Goal: Check status: Check status

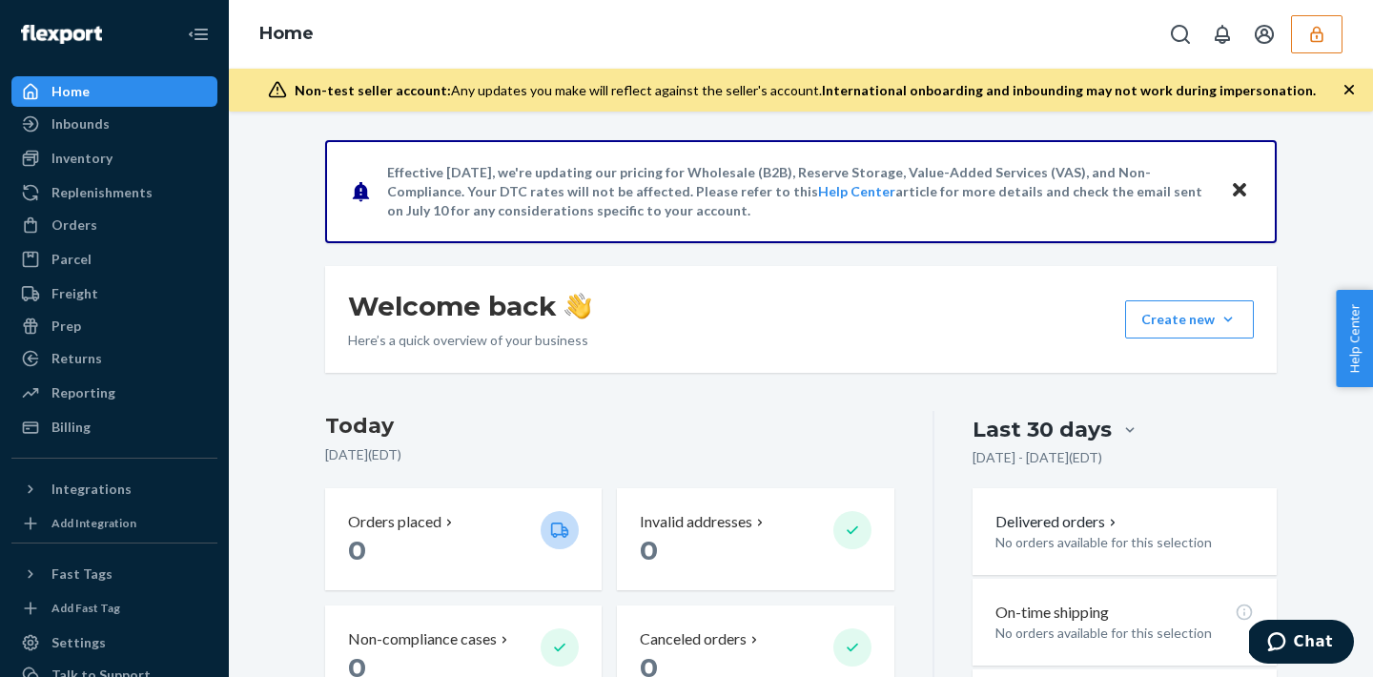
click at [1322, 48] on button "button" at bounding box center [1316, 34] width 51 height 38
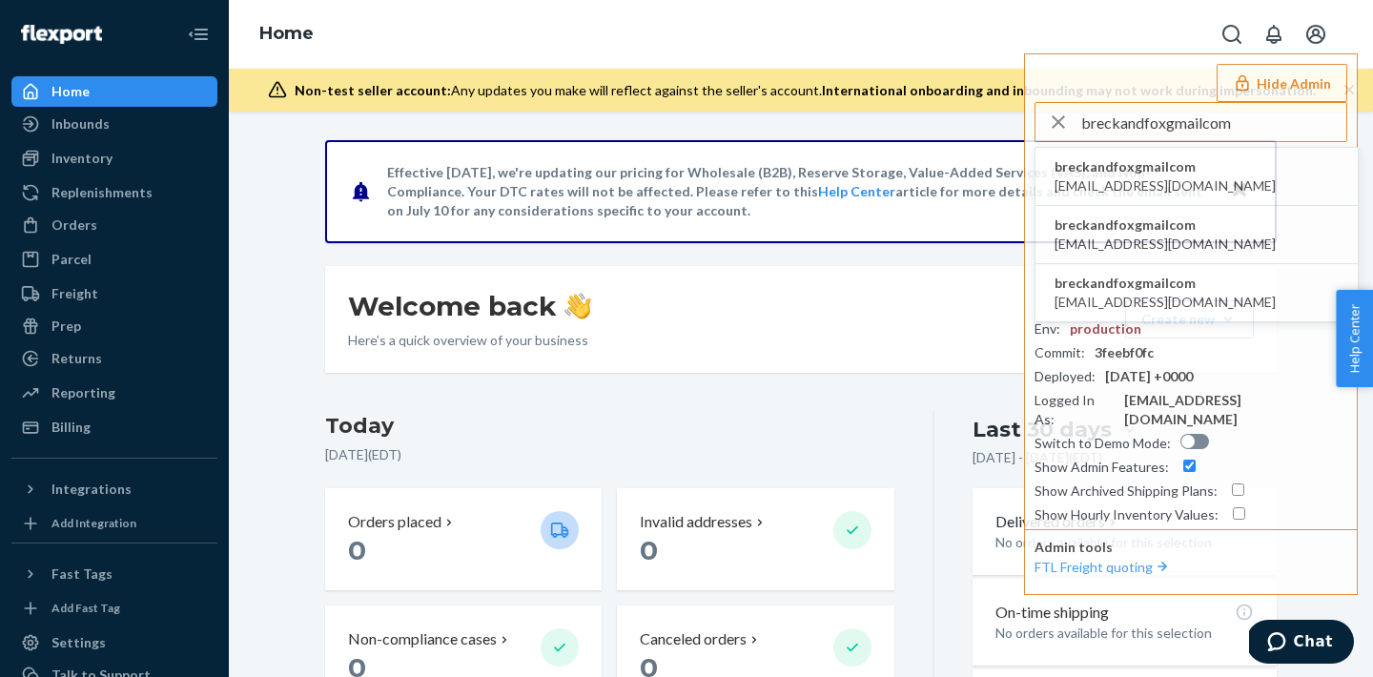
type input "breckandfoxgmailcom"
click at [1185, 169] on span "breckandfoxgmailcom" at bounding box center [1165, 166] width 221 height 19
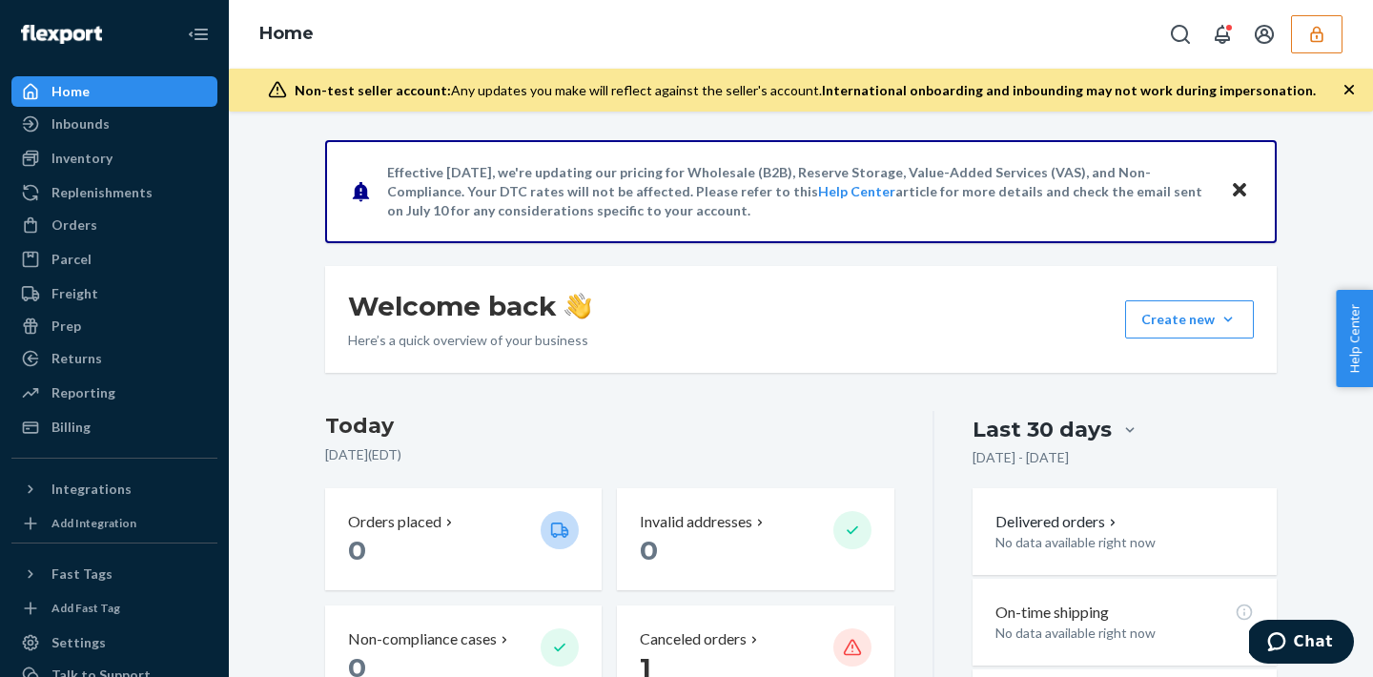
click at [1335, 42] on button "button" at bounding box center [1316, 34] width 51 height 38
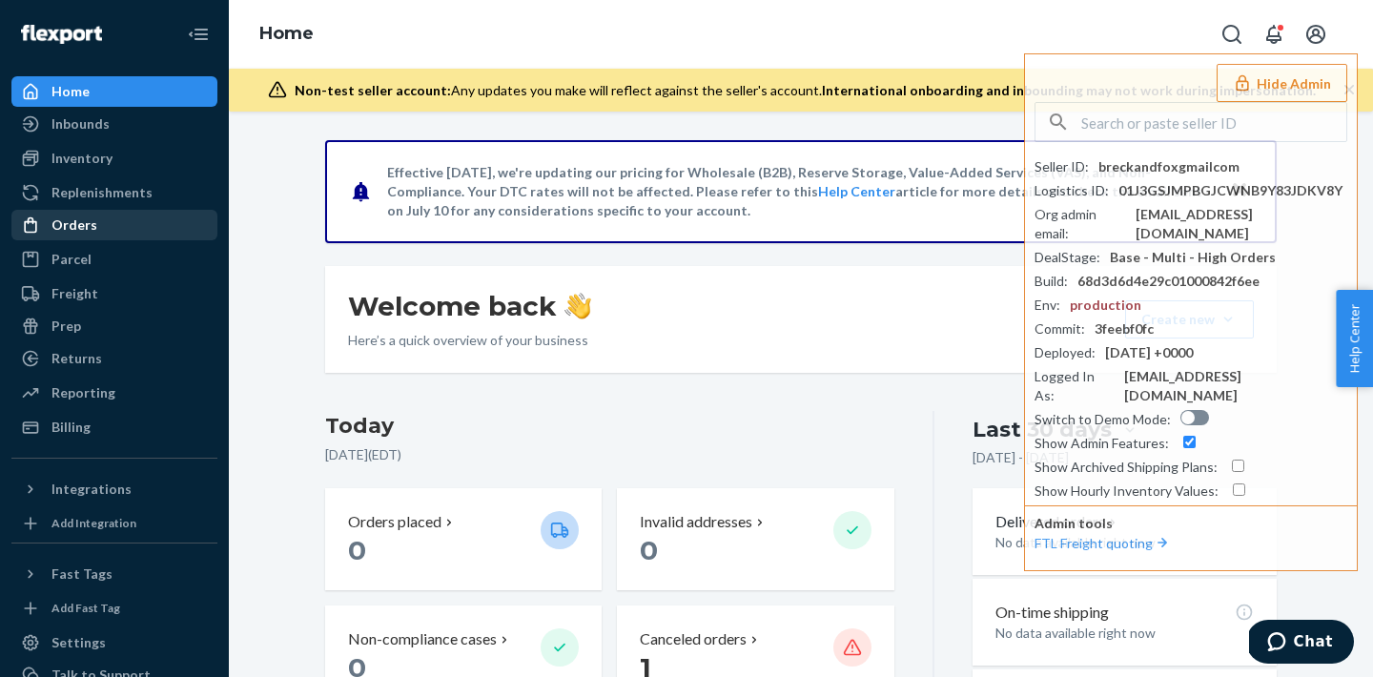
click at [137, 227] on div "Orders" at bounding box center [114, 225] width 202 height 27
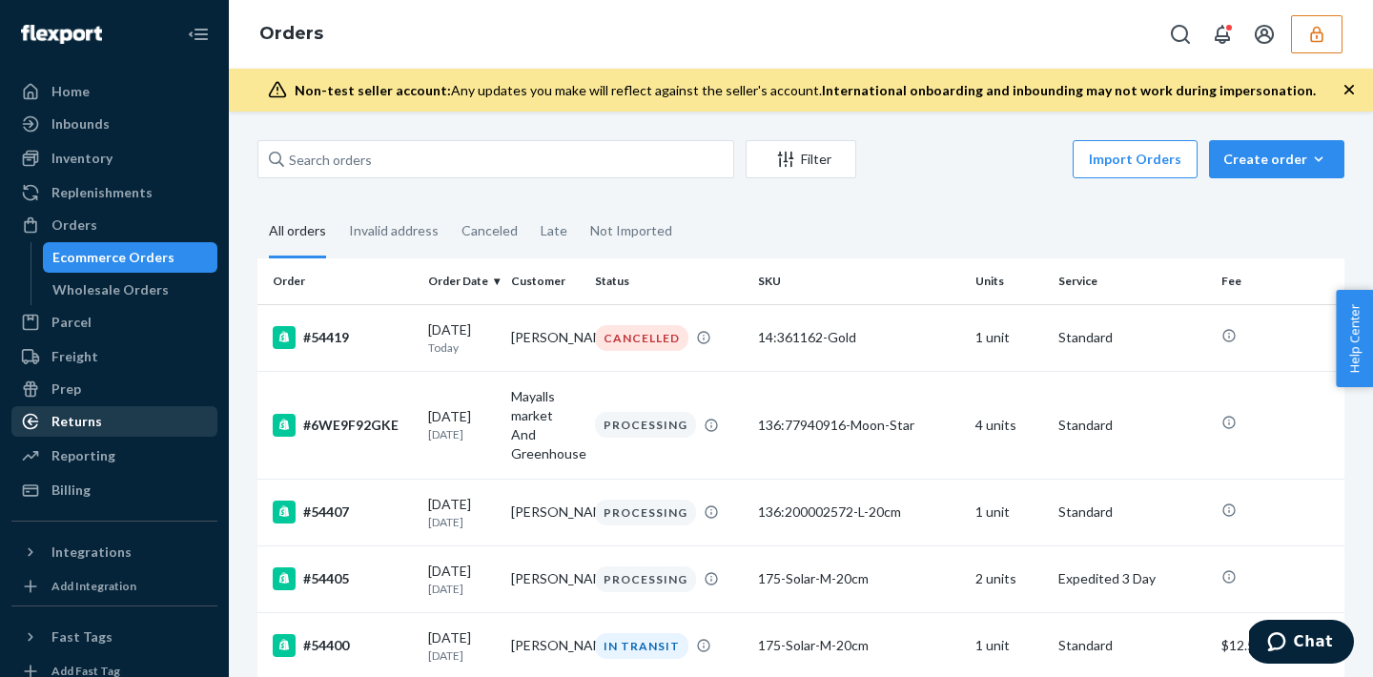
click at [73, 421] on div "Returns" at bounding box center [76, 421] width 51 height 19
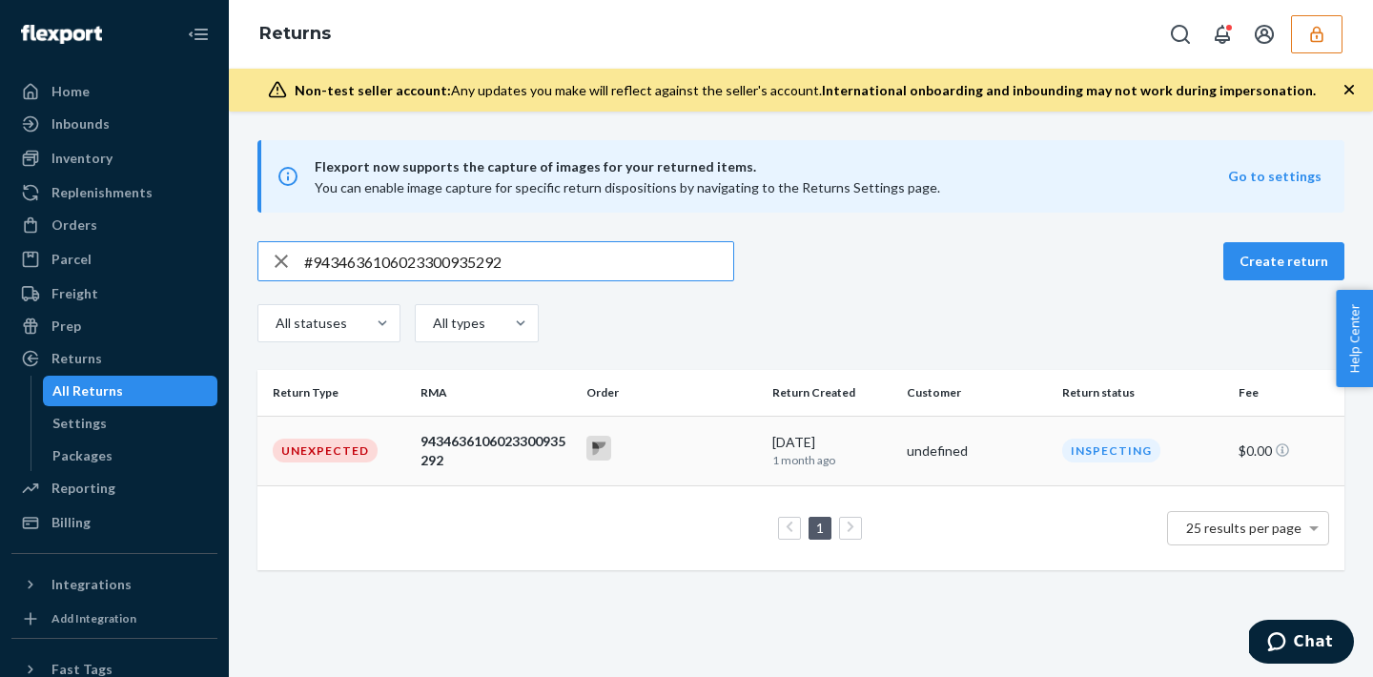
type input "#9434636106023300935292"
click at [679, 464] on td at bounding box center [672, 451] width 186 height 70
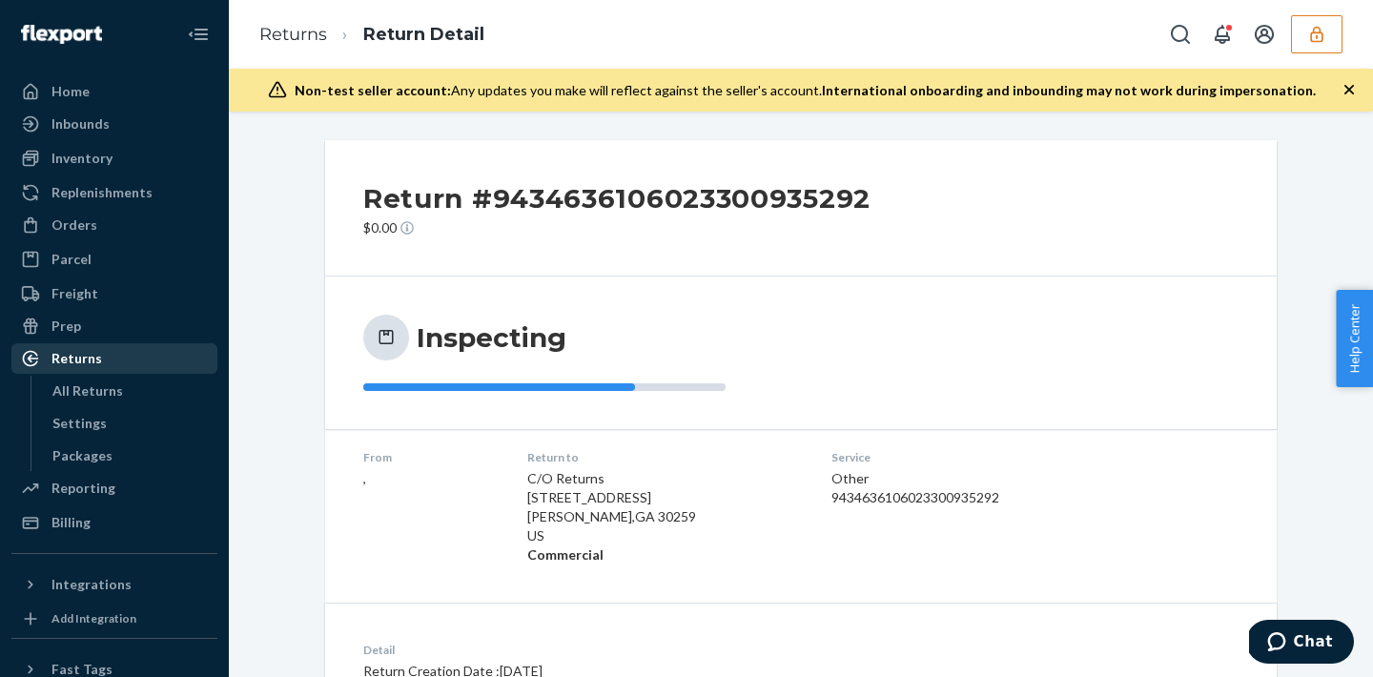
click at [107, 372] on link "Returns" at bounding box center [114, 358] width 206 height 31
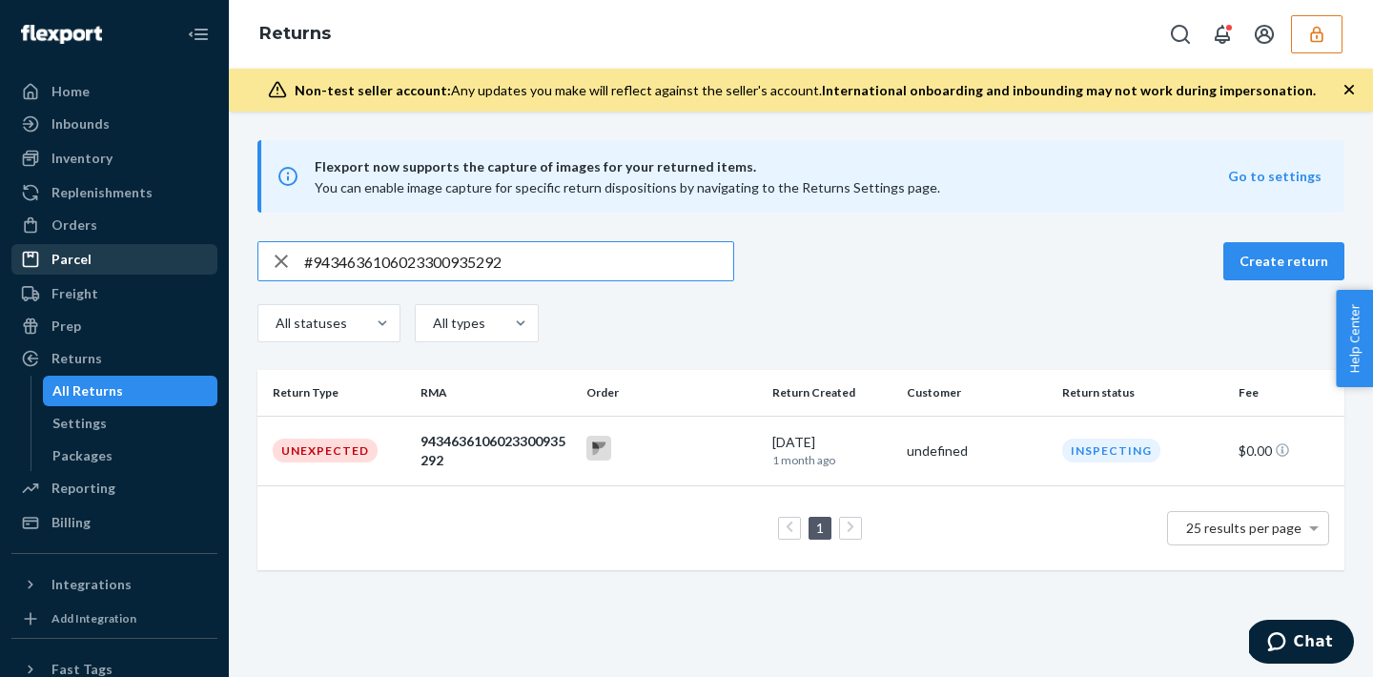
drag, startPoint x: 540, startPoint y: 269, endPoint x: 209, endPoint y: 269, distance: 330.9
click at [209, 269] on div "Home Inbounds Shipping Plans Problems Inventory Products Replenishments Orders …" at bounding box center [686, 338] width 1373 height 677
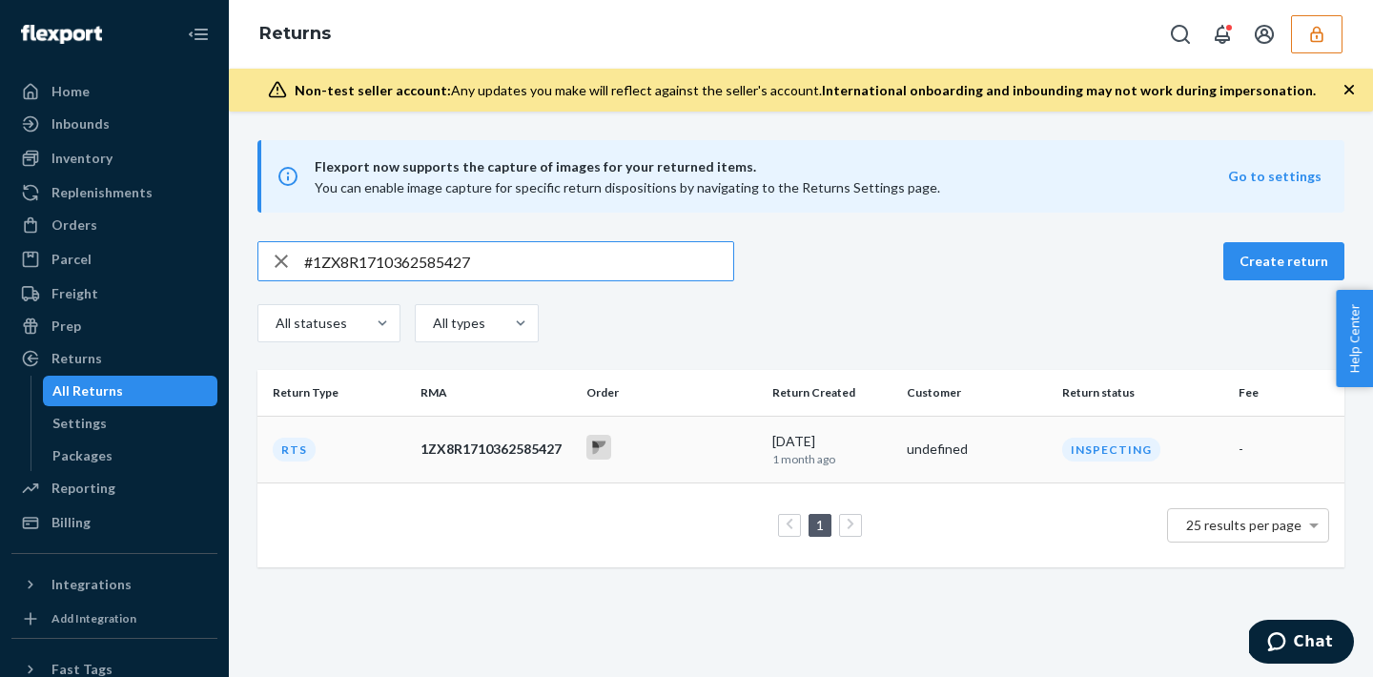
type input "#1ZX8R1710362585427"
click at [1020, 428] on td "undefined" at bounding box center [976, 449] width 155 height 67
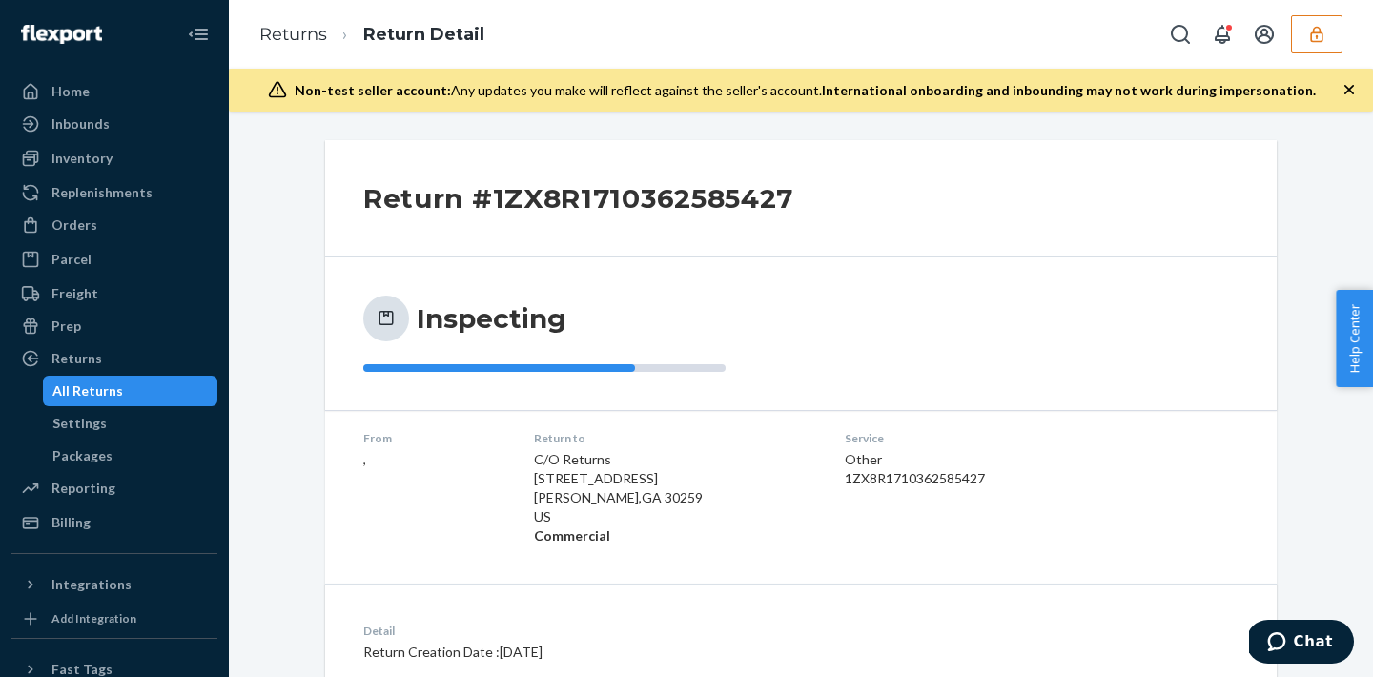
click at [1316, 44] on button "button" at bounding box center [1316, 34] width 51 height 38
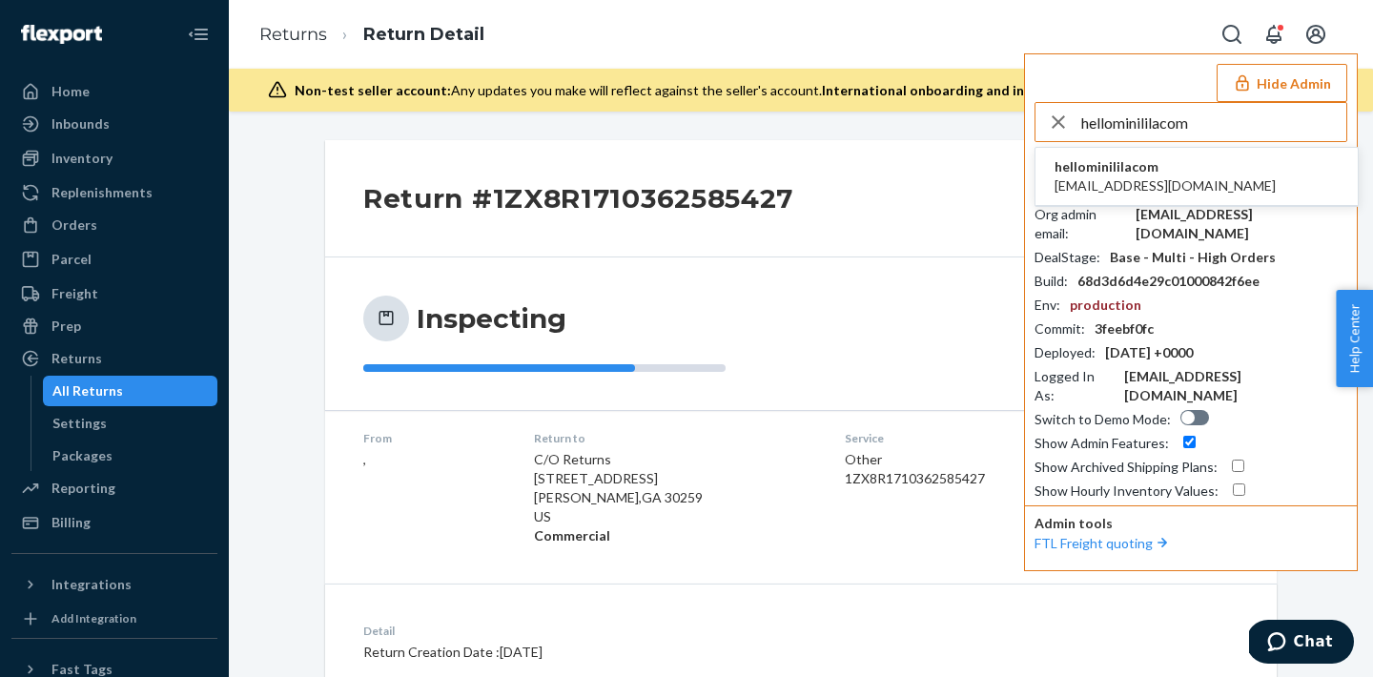
type input "hellominililacom"
click at [1143, 177] on span "hello@minilila.com" at bounding box center [1165, 185] width 221 height 19
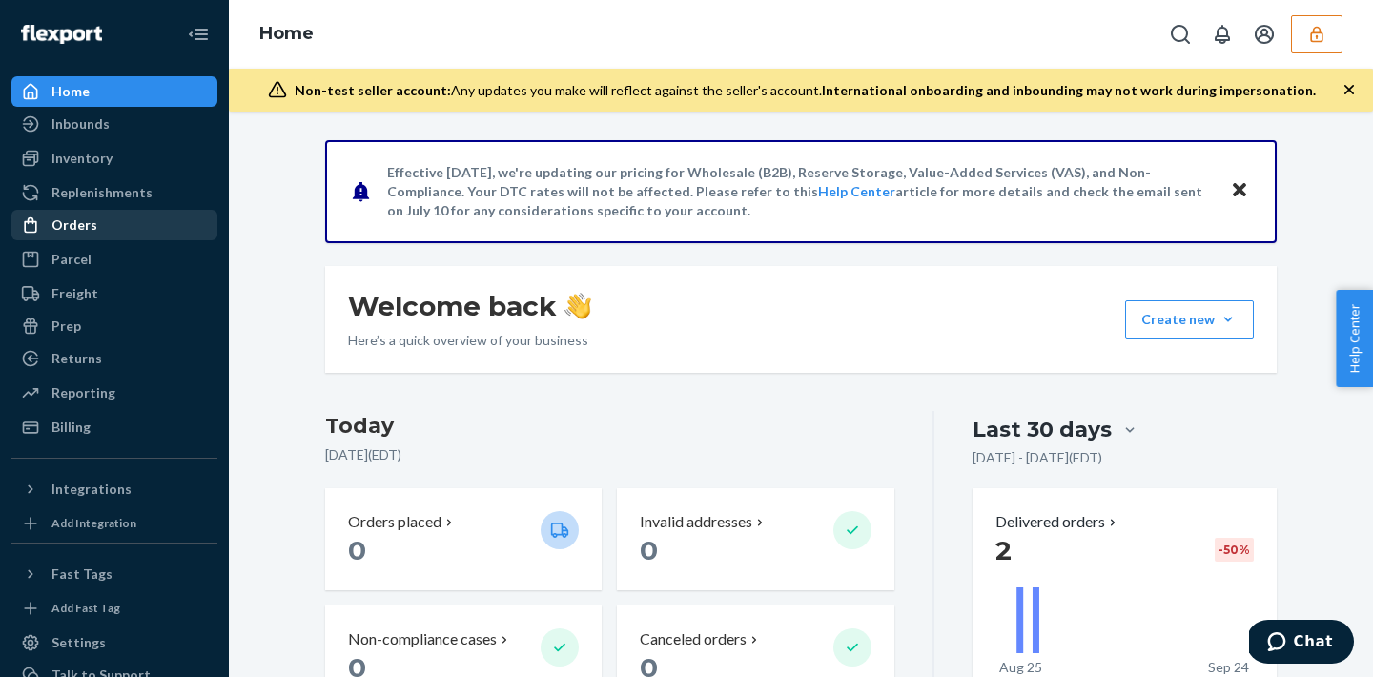
click at [103, 212] on div "Orders" at bounding box center [114, 225] width 202 height 27
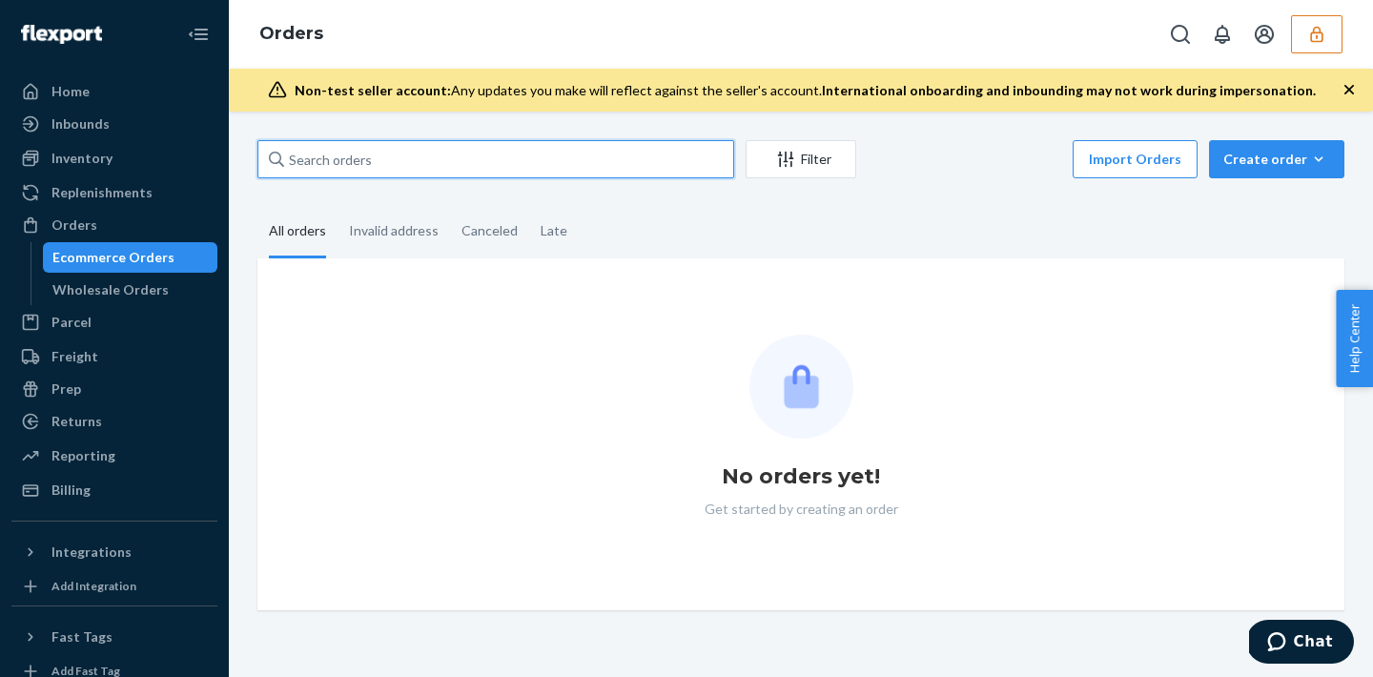
click at [313, 167] on input "text" at bounding box center [495, 159] width 477 height 38
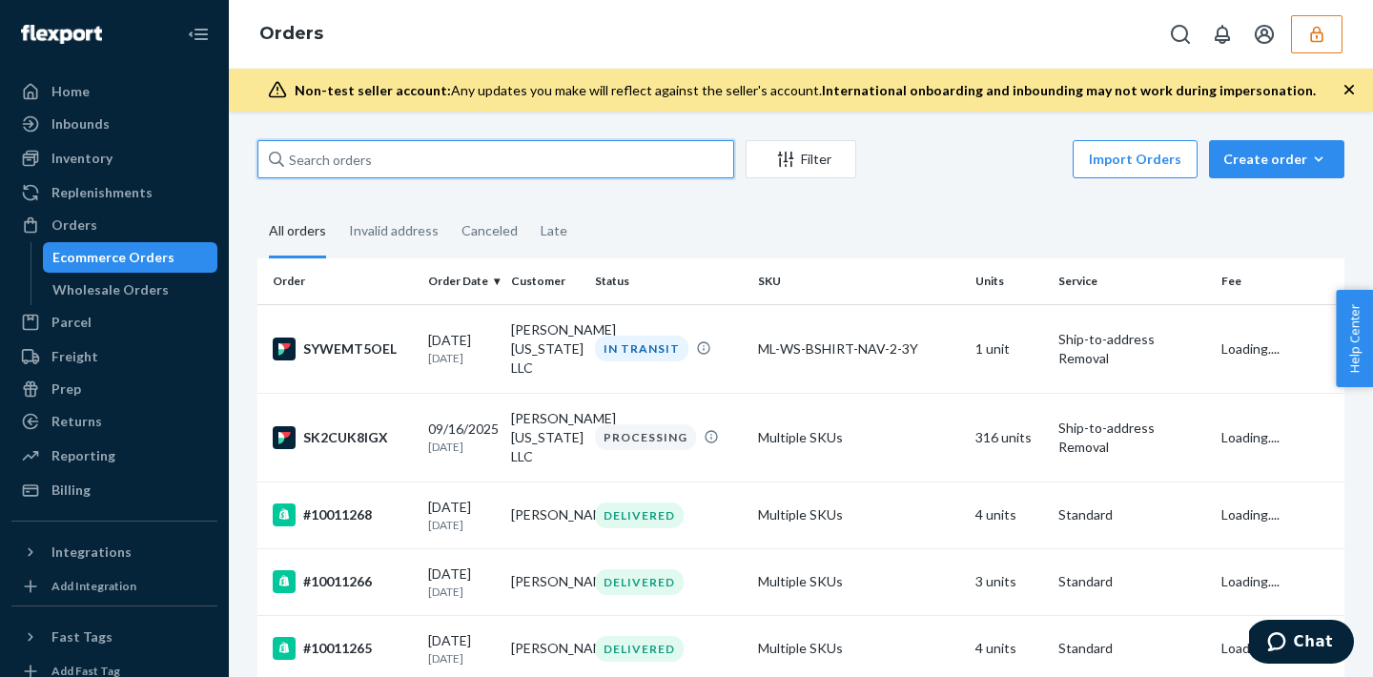
paste input "#SK2CUK8IGX"
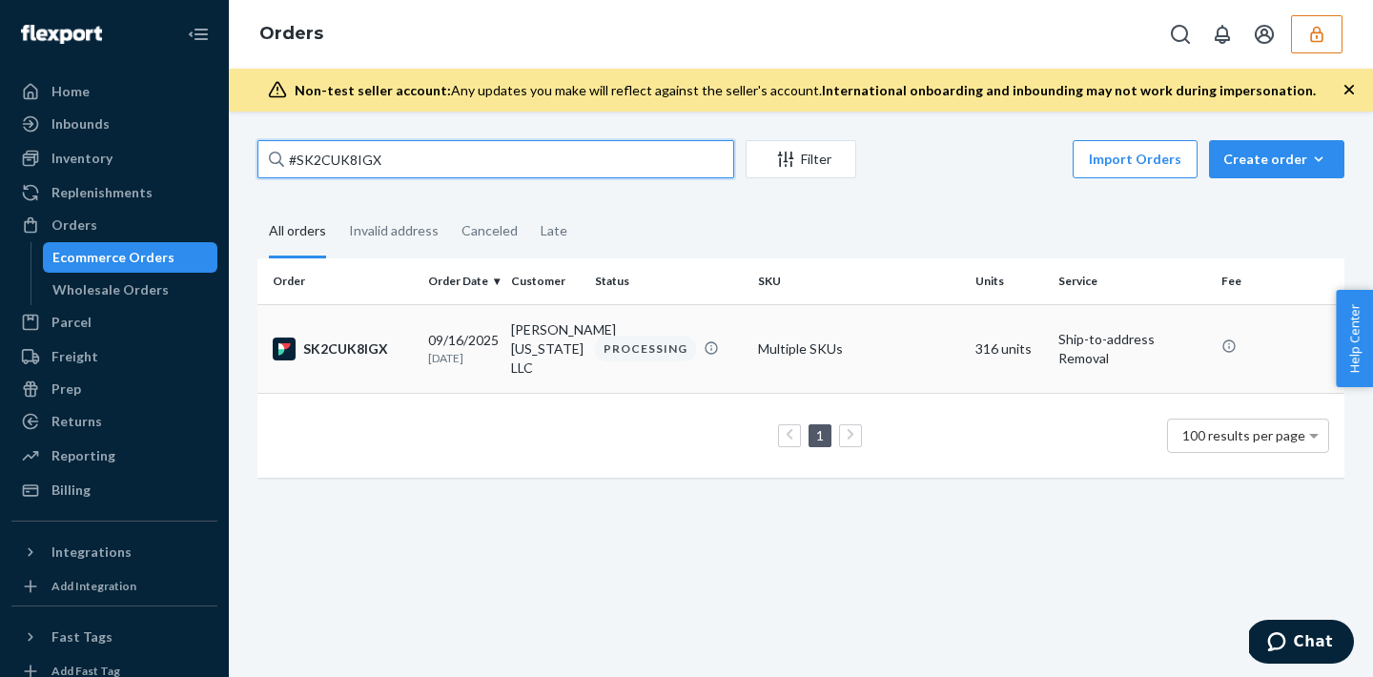
type input "#SK2CUK8IGX"
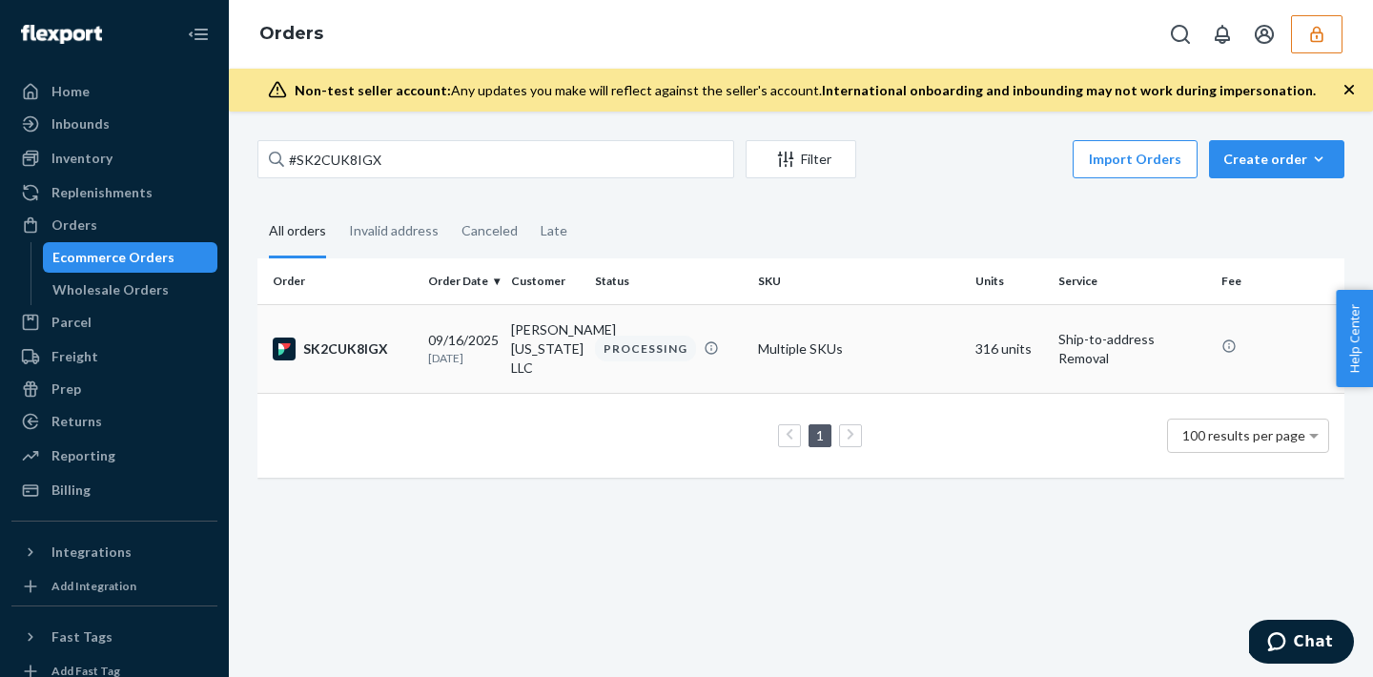
click at [389, 354] on td "SK2CUK8IGX" at bounding box center [338, 348] width 163 height 89
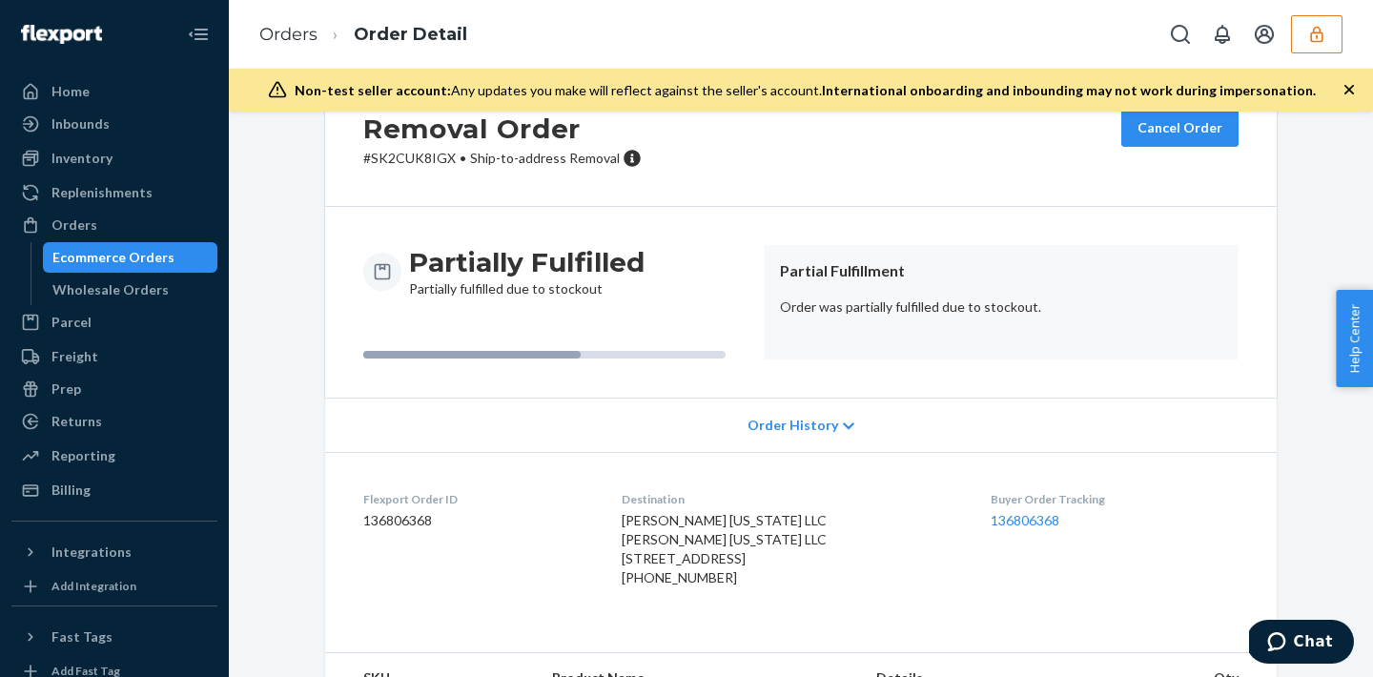
scroll to position [72, 0]
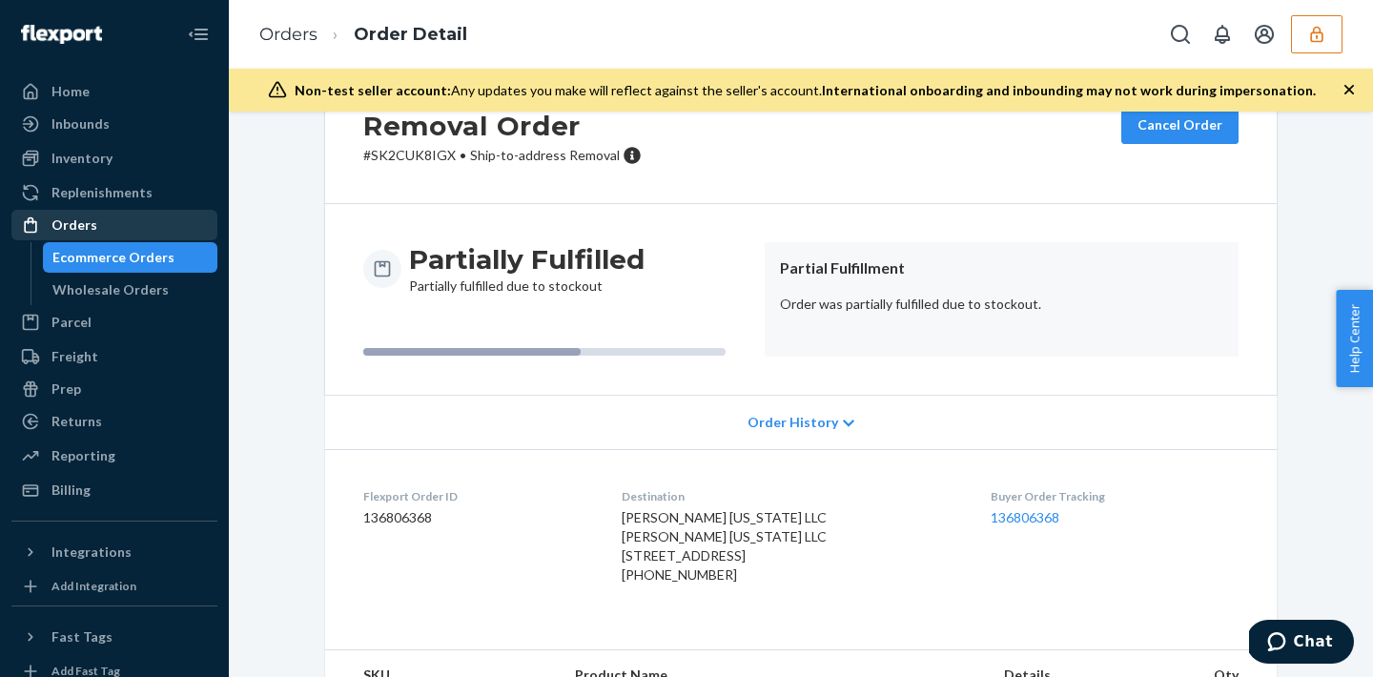
click at [79, 226] on div "Orders" at bounding box center [74, 225] width 46 height 19
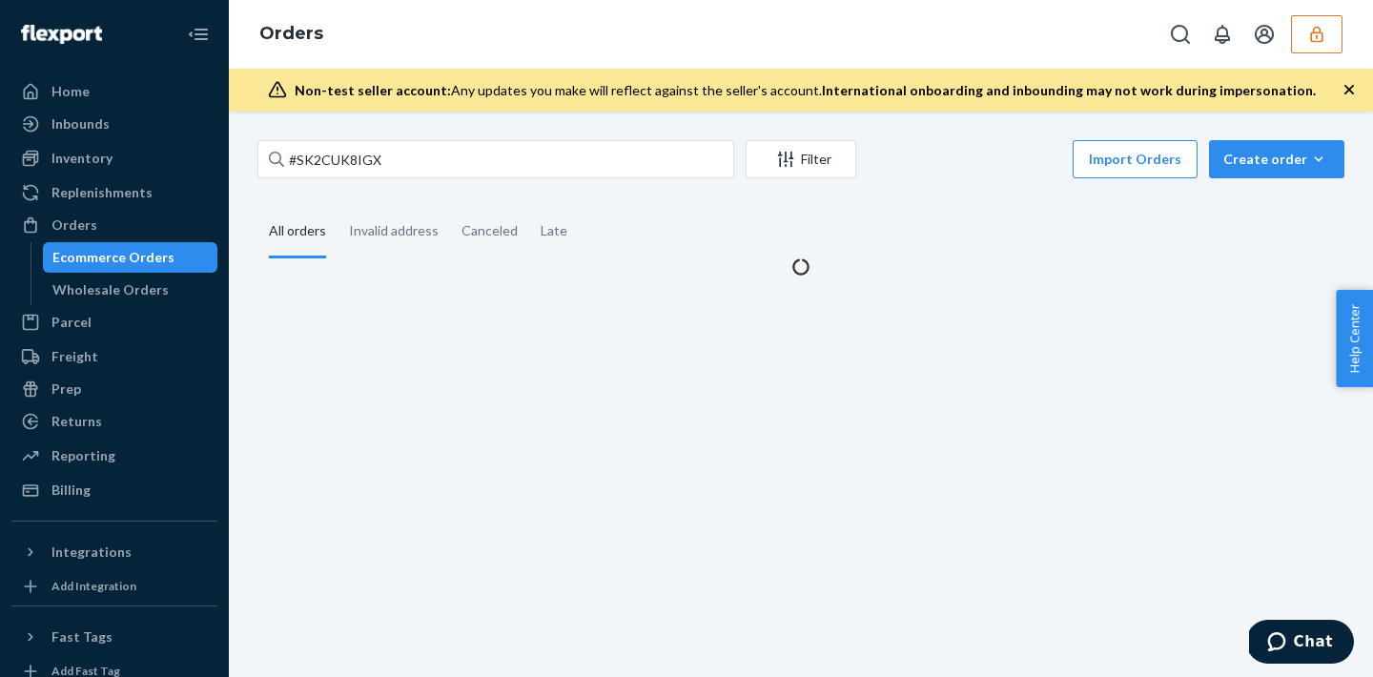
click at [1324, 37] on icon "button" at bounding box center [1316, 34] width 19 height 19
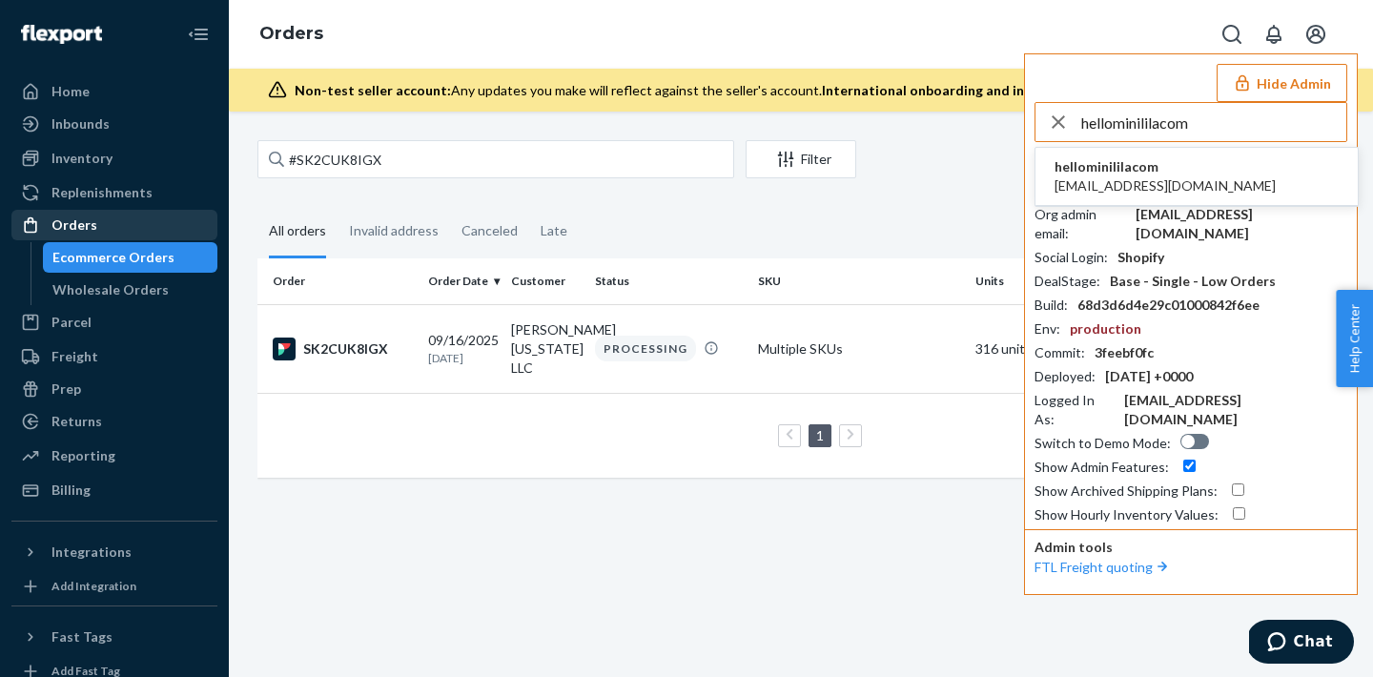
type input "hellominililacom"
click at [64, 233] on div "Orders" at bounding box center [74, 225] width 46 height 19
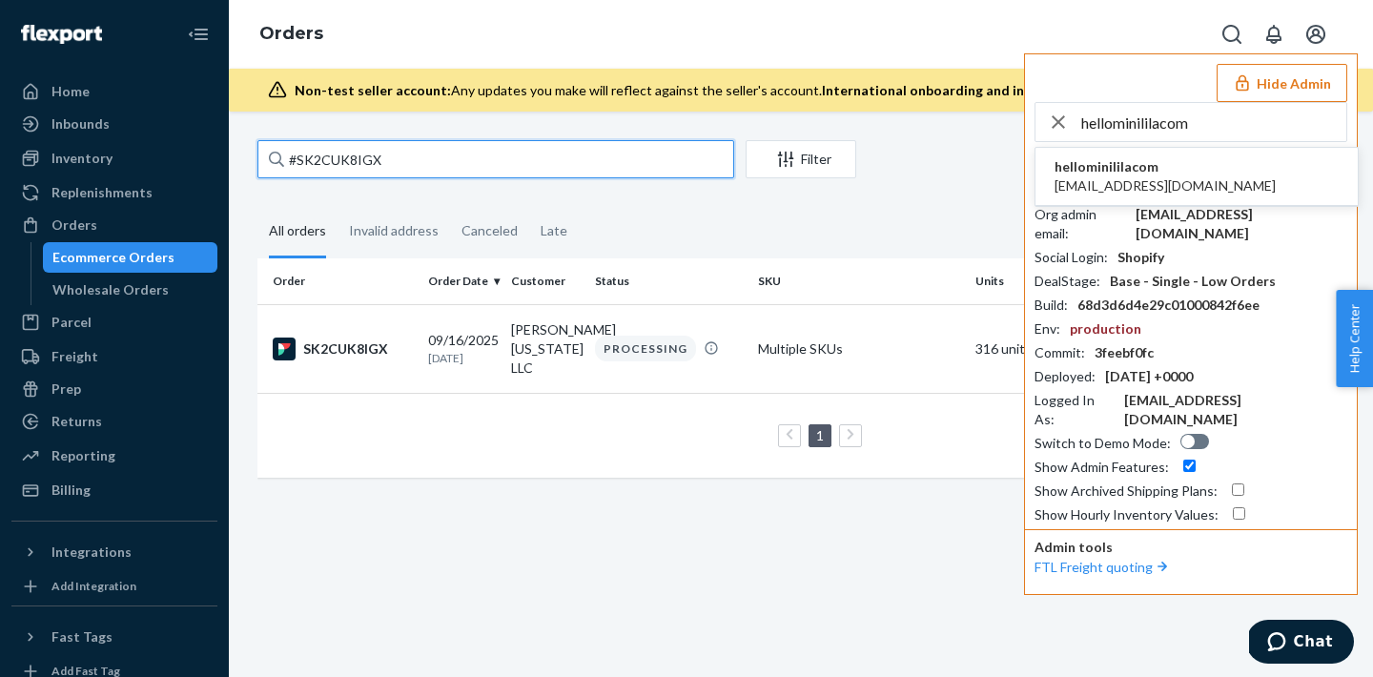
drag, startPoint x: 404, startPoint y: 170, endPoint x: 340, endPoint y: 166, distance: 64.0
click at [354, 167] on input "#SK2CUK8IGX" at bounding box center [495, 159] width 477 height 38
drag, startPoint x: 390, startPoint y: 173, endPoint x: 255, endPoint y: 126, distance: 143.3
click at [255, 126] on div "#SK2CUK8IGX Filter Import Orders Create order Ecommerce order Removal order All…" at bounding box center [801, 395] width 1144 height 566
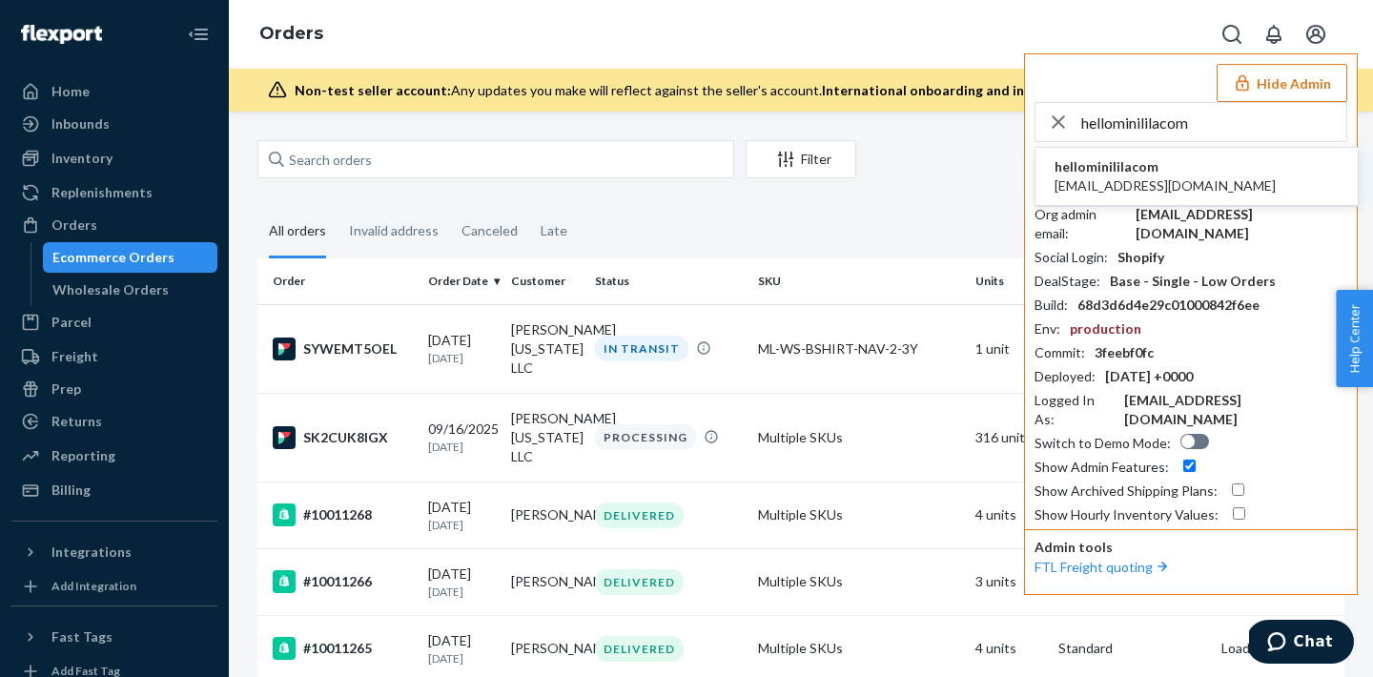
click at [1278, 95] on button "Hide Admin" at bounding box center [1282, 83] width 131 height 38
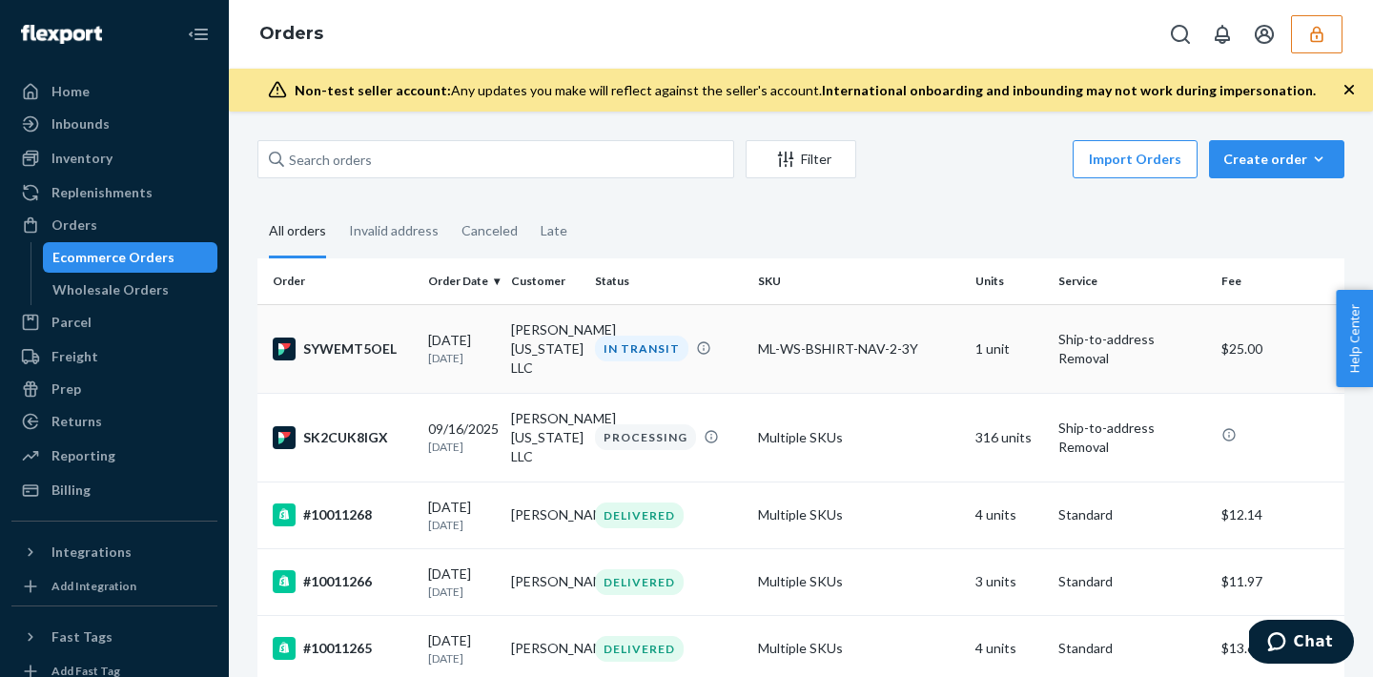
click at [814, 360] on td "ML-WS-BSHIRT-NAV-2-3Y" at bounding box center [859, 348] width 217 height 89
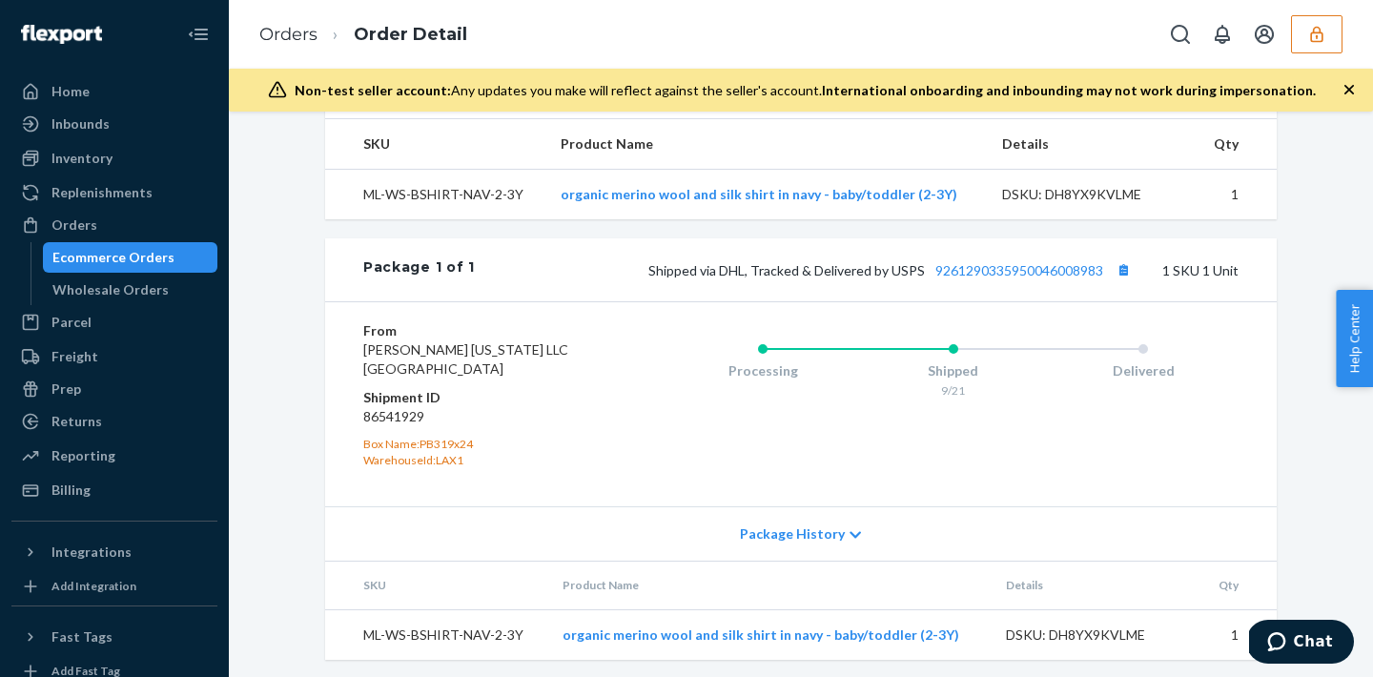
scroll to position [701, 0]
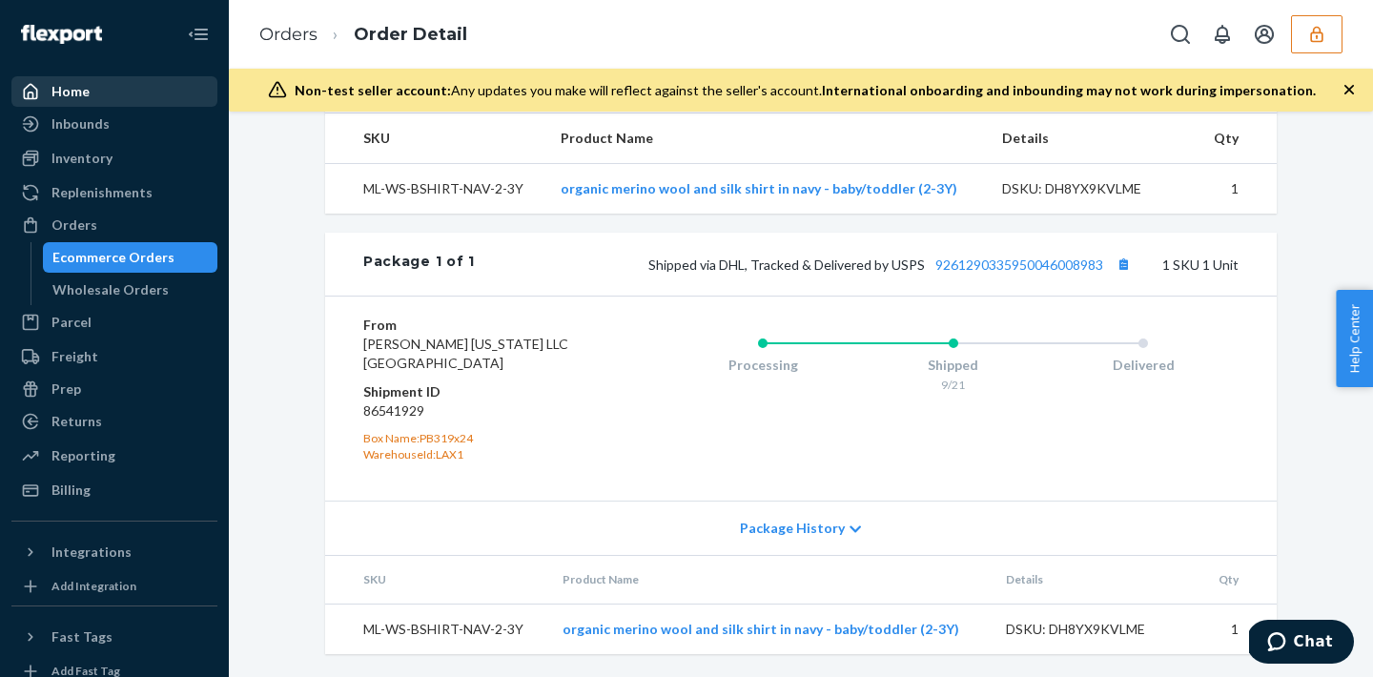
click at [60, 79] on div "Home" at bounding box center [114, 91] width 202 height 27
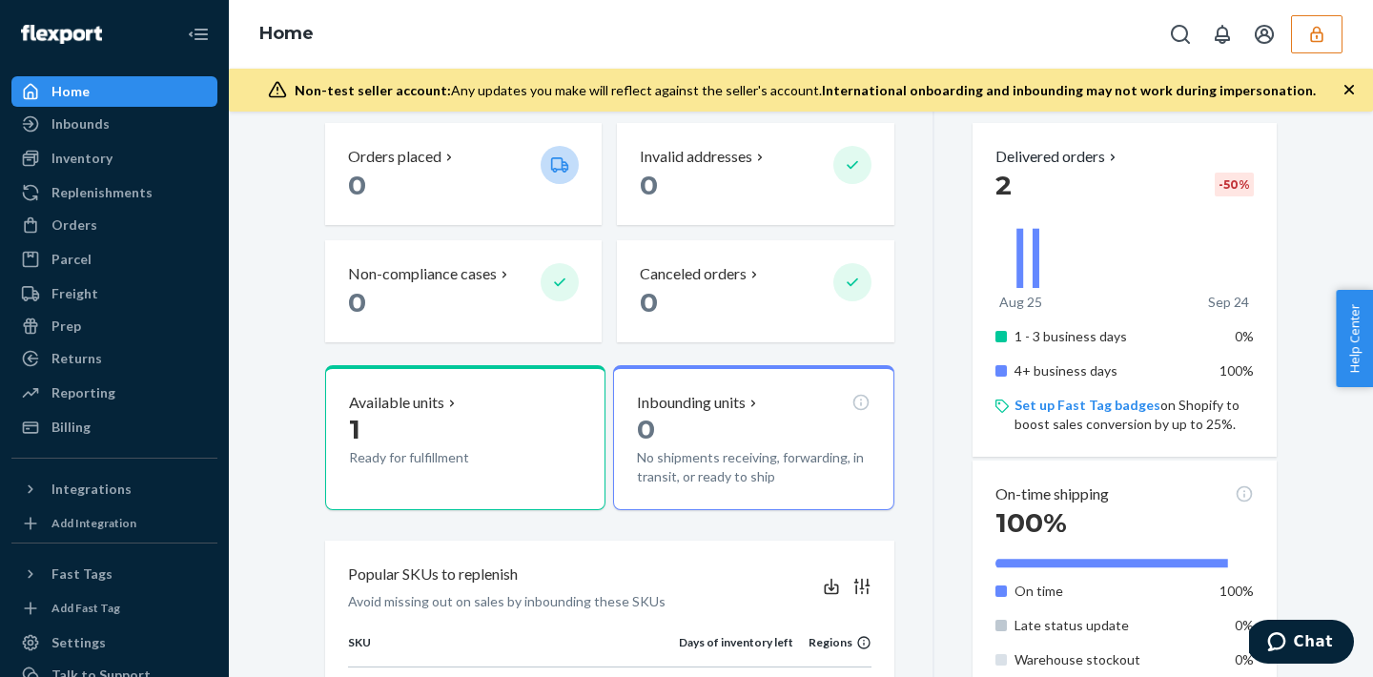
scroll to position [354, 0]
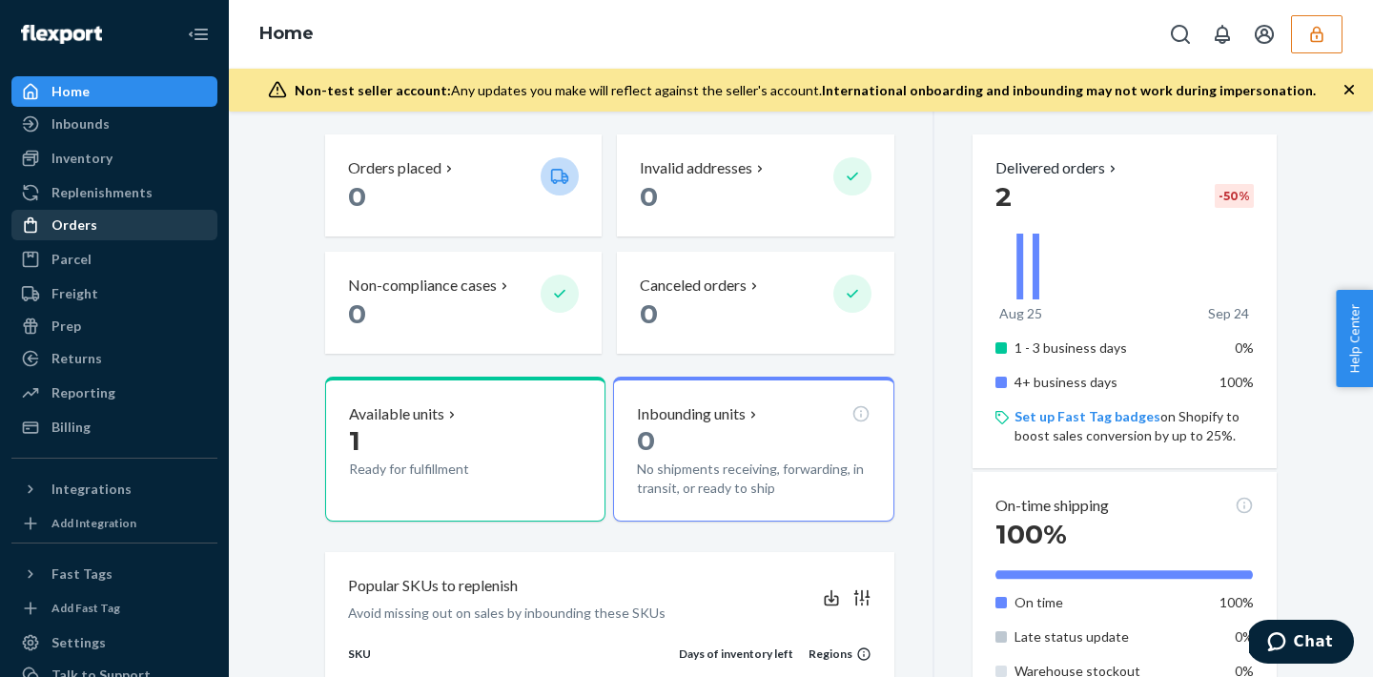
click at [110, 220] on div "Orders" at bounding box center [114, 225] width 202 height 27
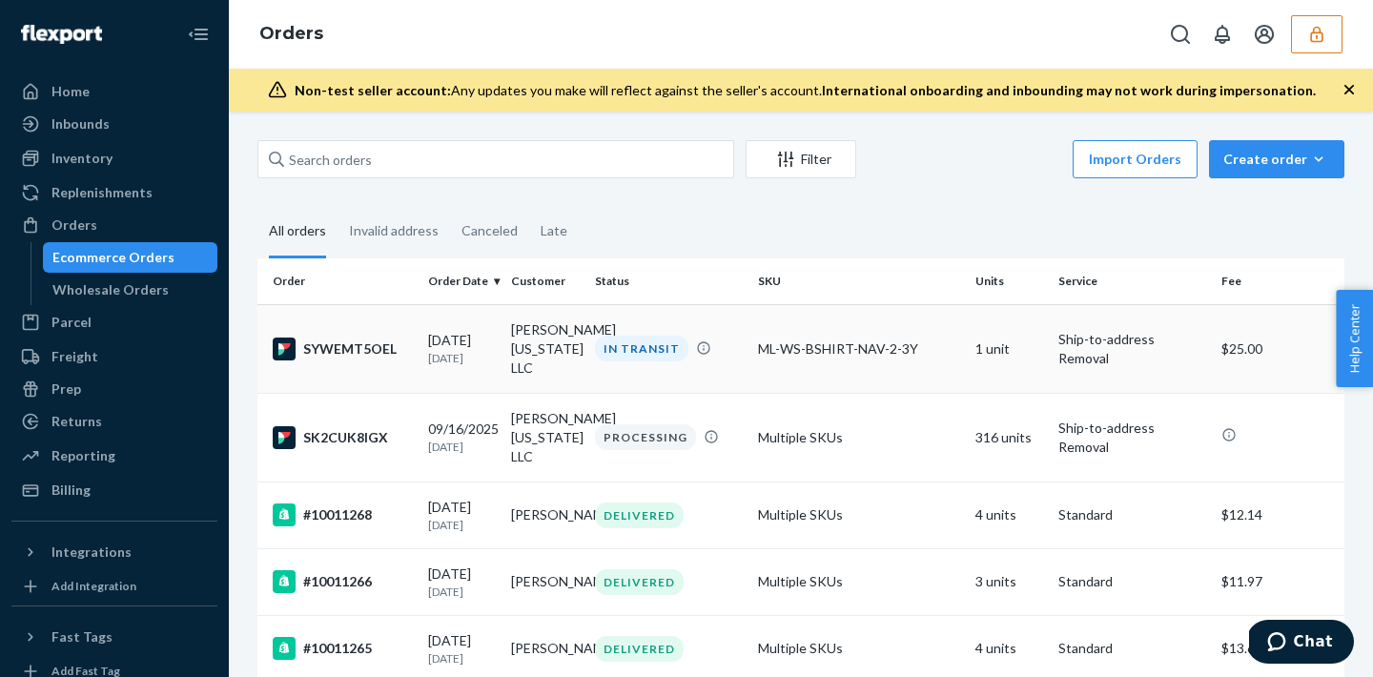
click at [876, 362] on td "ML-WS-BSHIRT-NAV-2-3Y" at bounding box center [859, 348] width 217 height 89
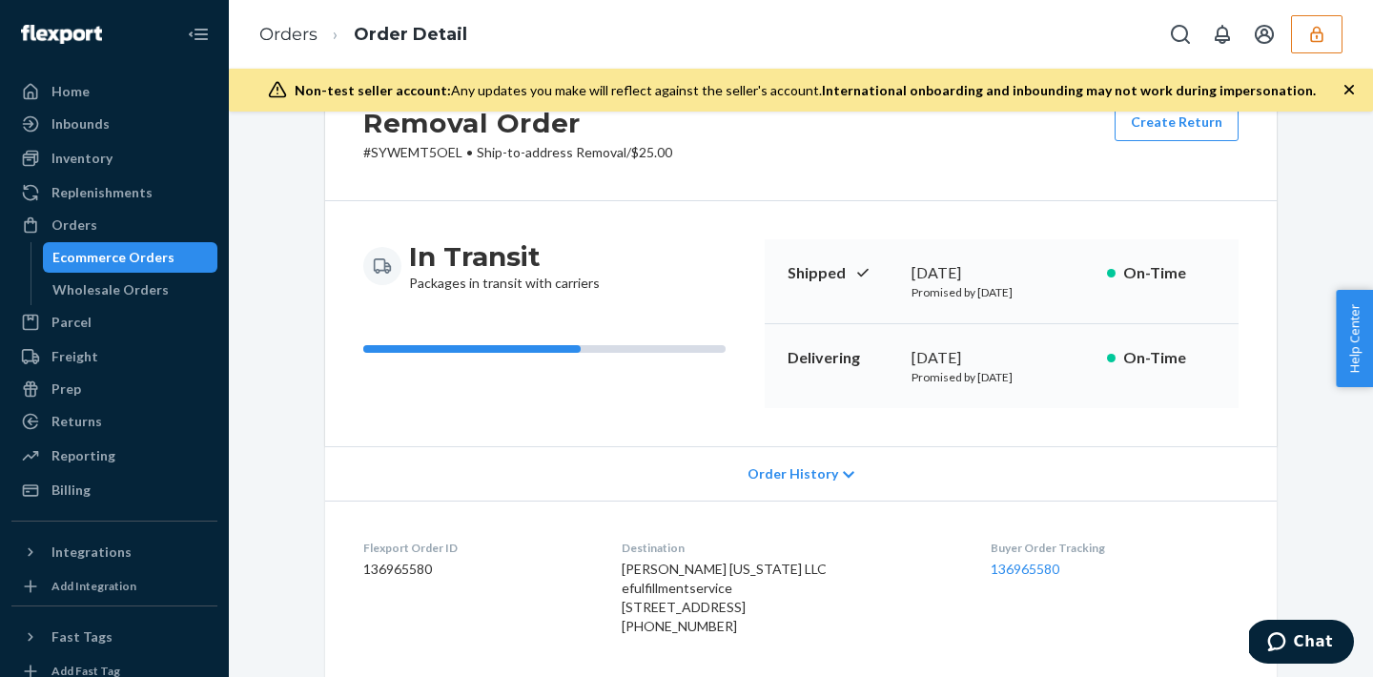
scroll to position [92, 0]
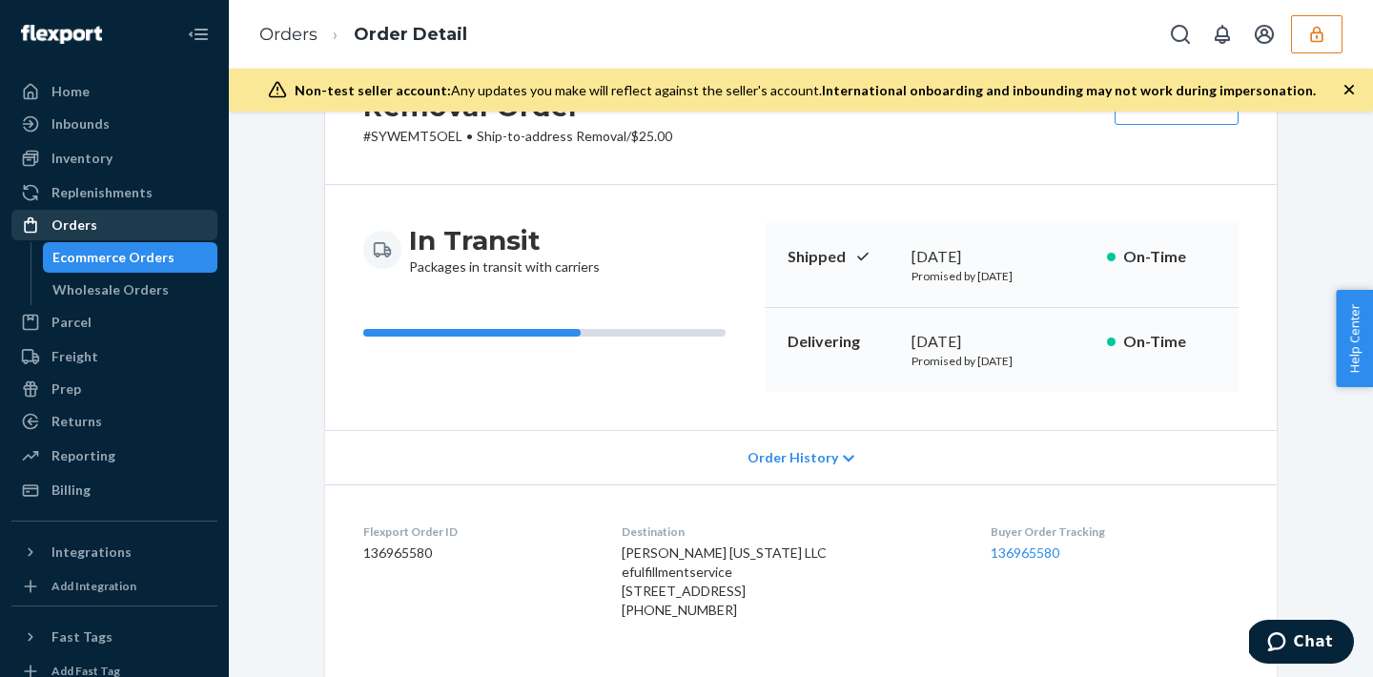
click at [93, 228] on div "Orders" at bounding box center [74, 225] width 46 height 19
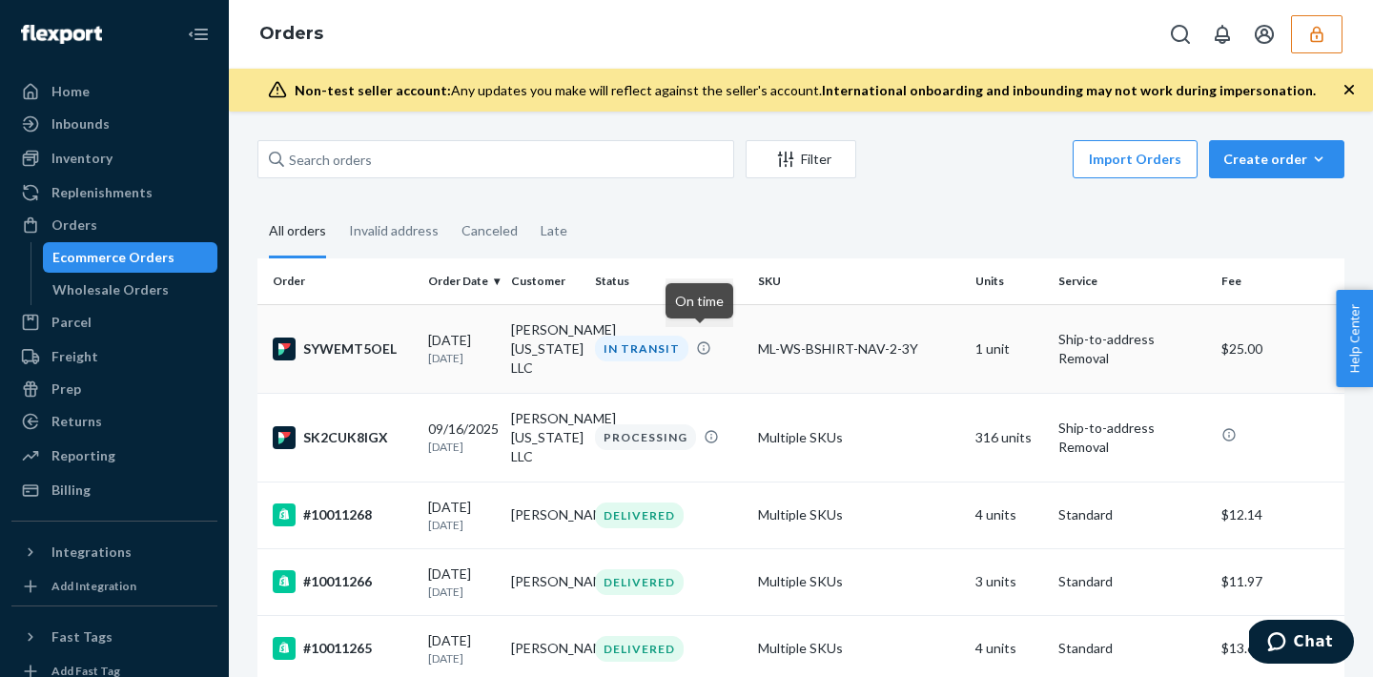
click at [696, 341] on icon at bounding box center [703, 347] width 15 height 15
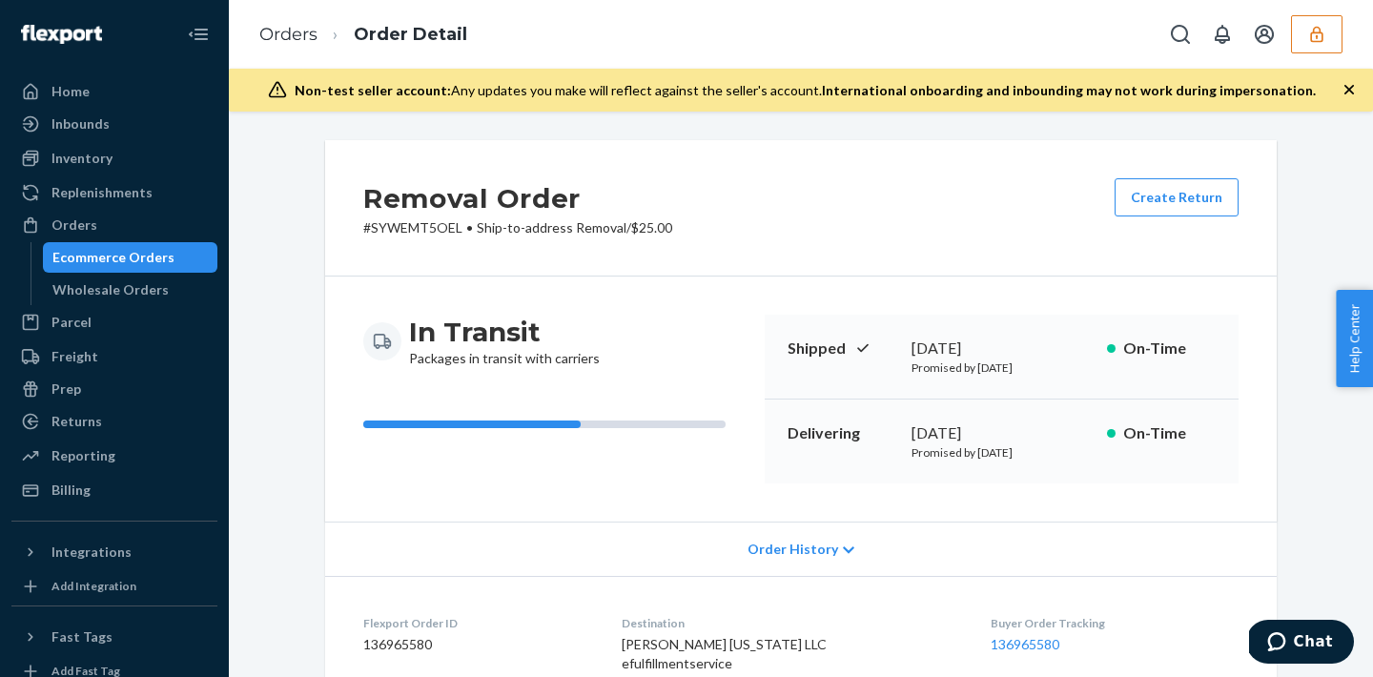
click at [776, 556] on span "Order History" at bounding box center [793, 549] width 91 height 19
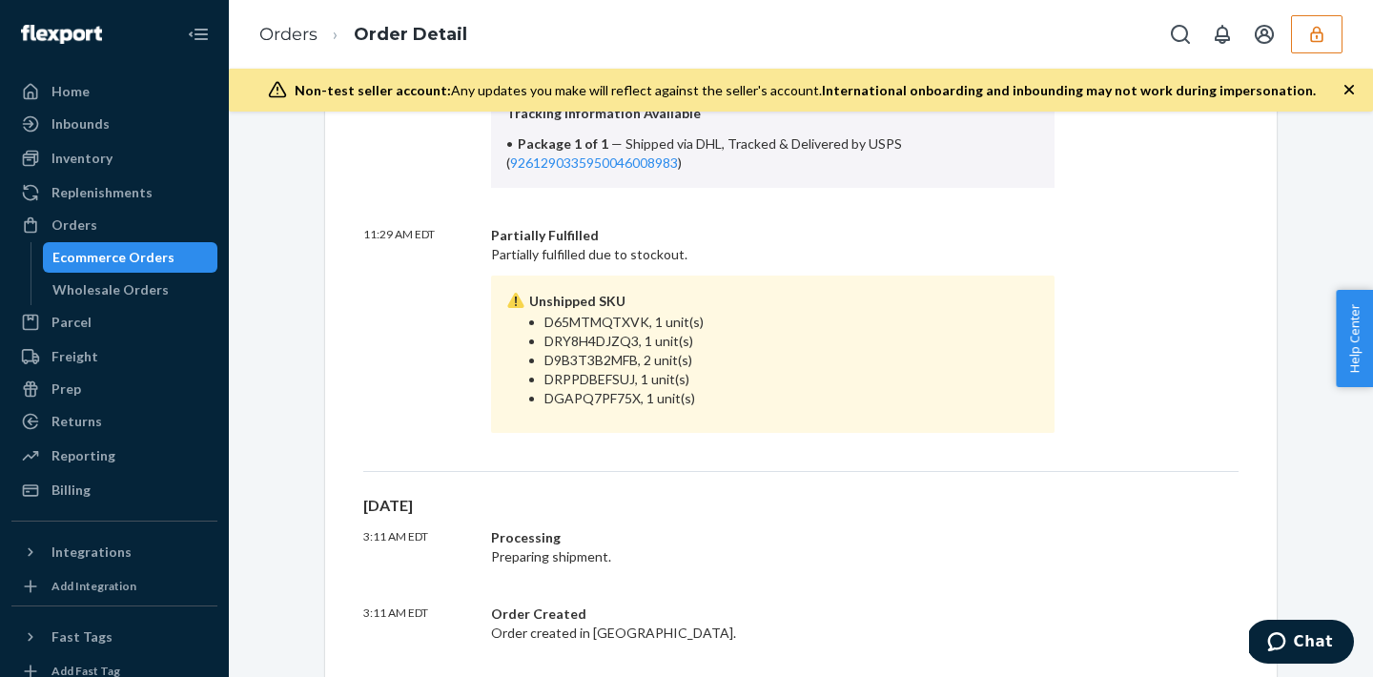
scroll to position [607, 0]
click at [98, 489] on div "Billing" at bounding box center [114, 490] width 202 height 27
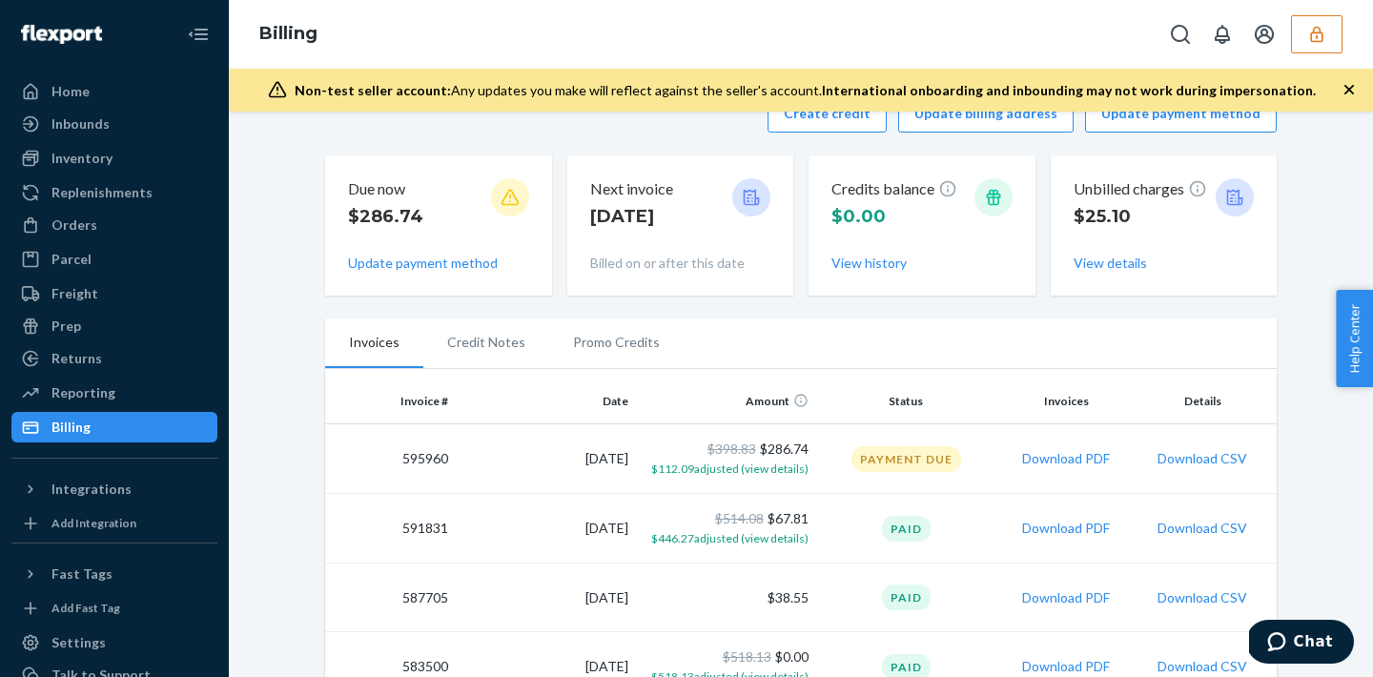
scroll to position [49, 0]
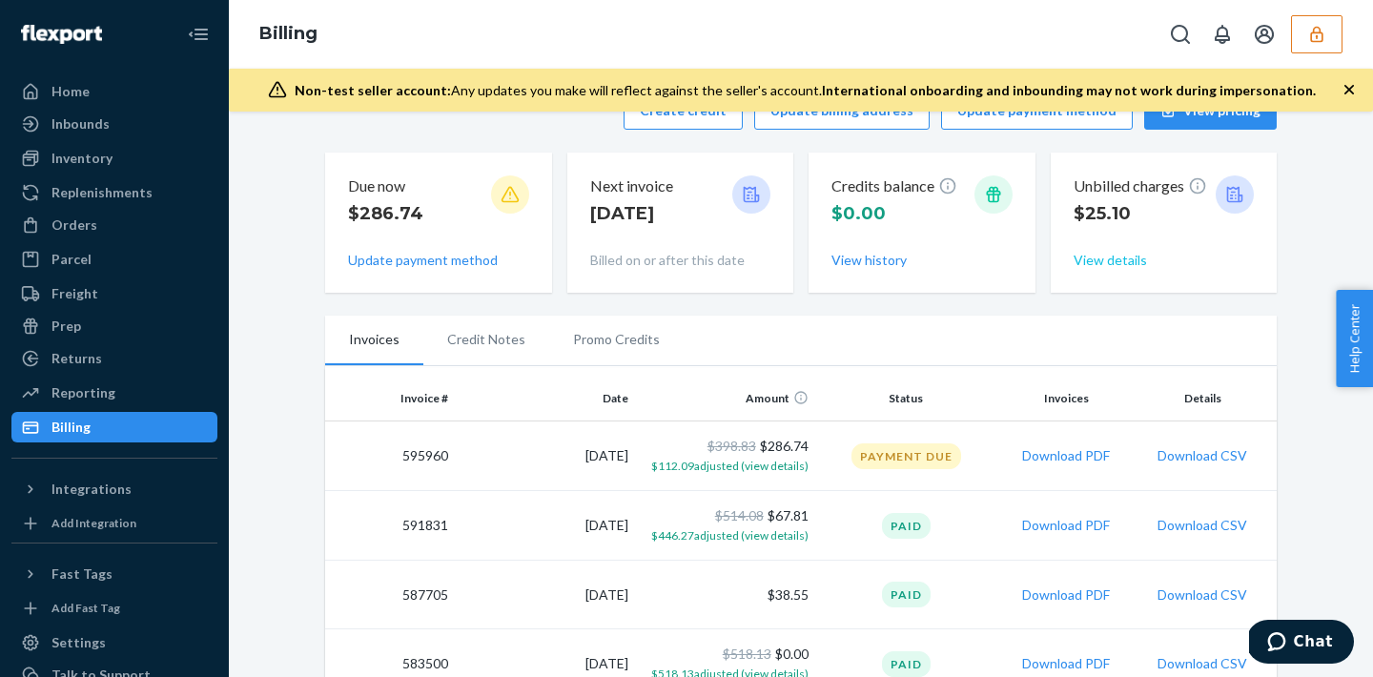
click at [1098, 263] on button "View details" at bounding box center [1110, 260] width 73 height 19
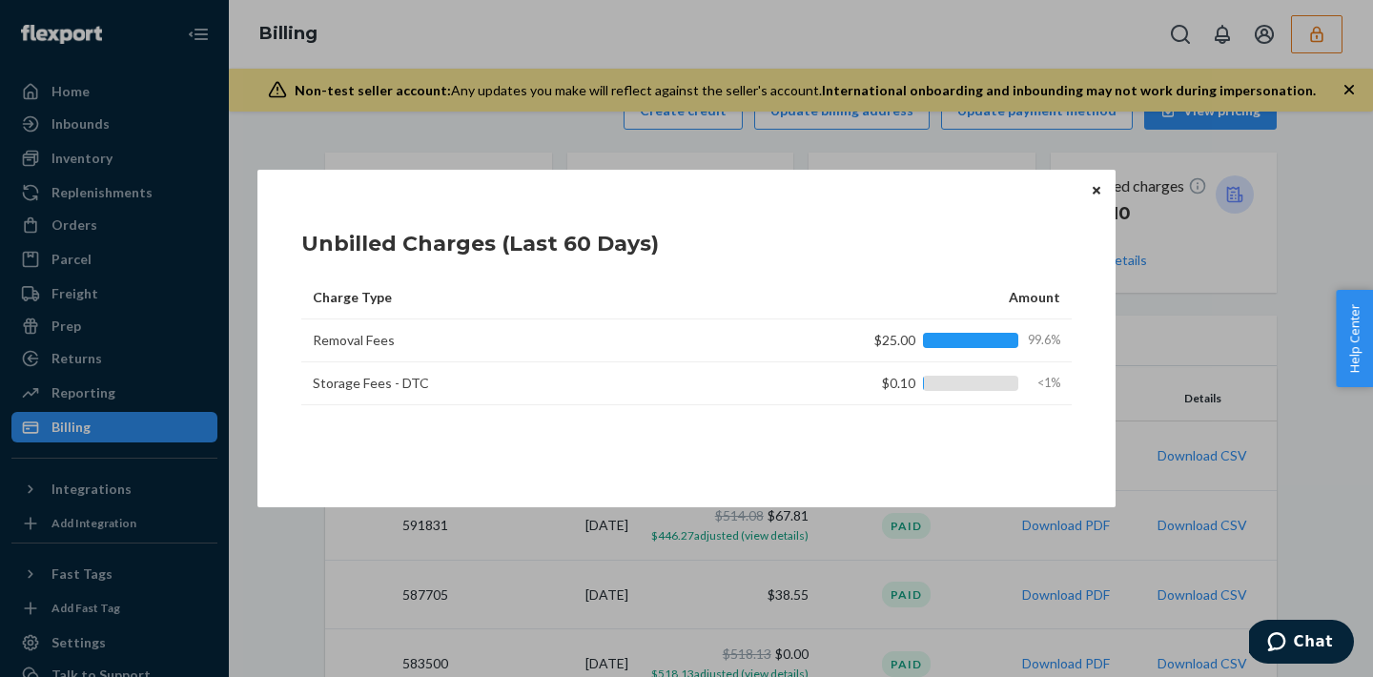
click at [1091, 190] on button "Close" at bounding box center [1096, 189] width 19 height 21
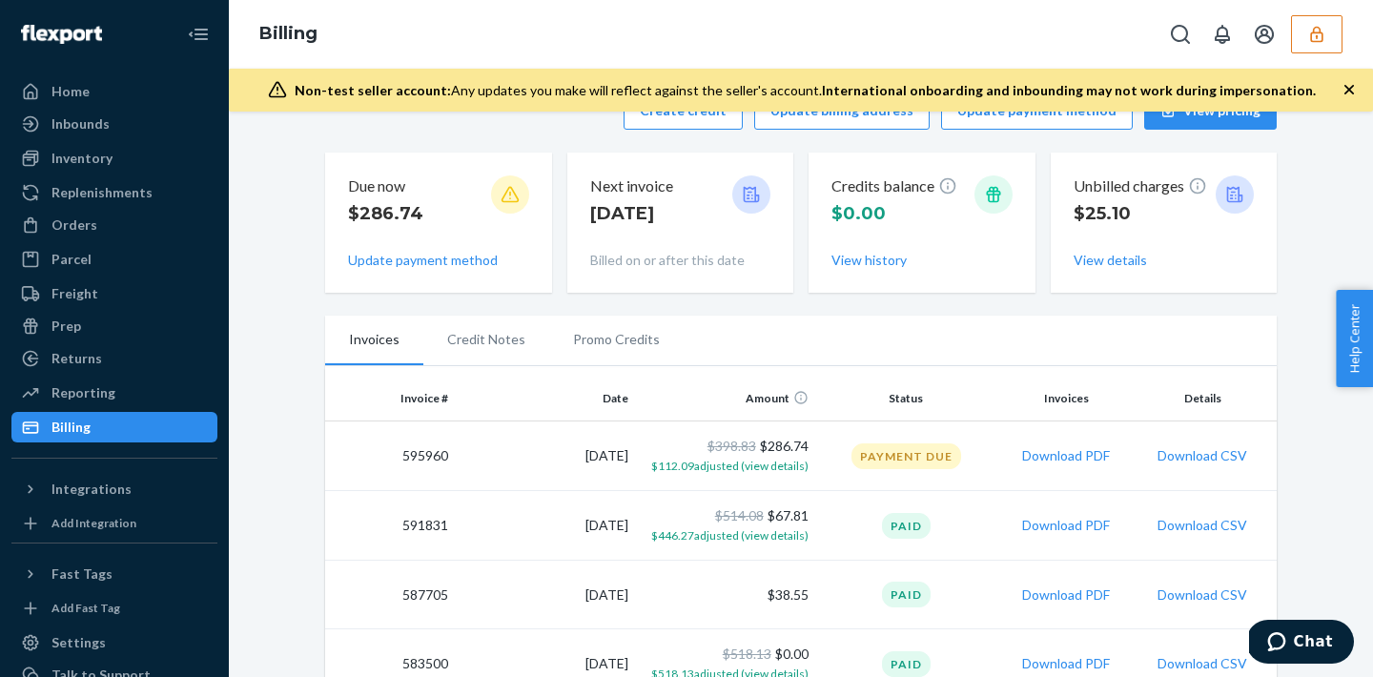
scroll to position [0, 0]
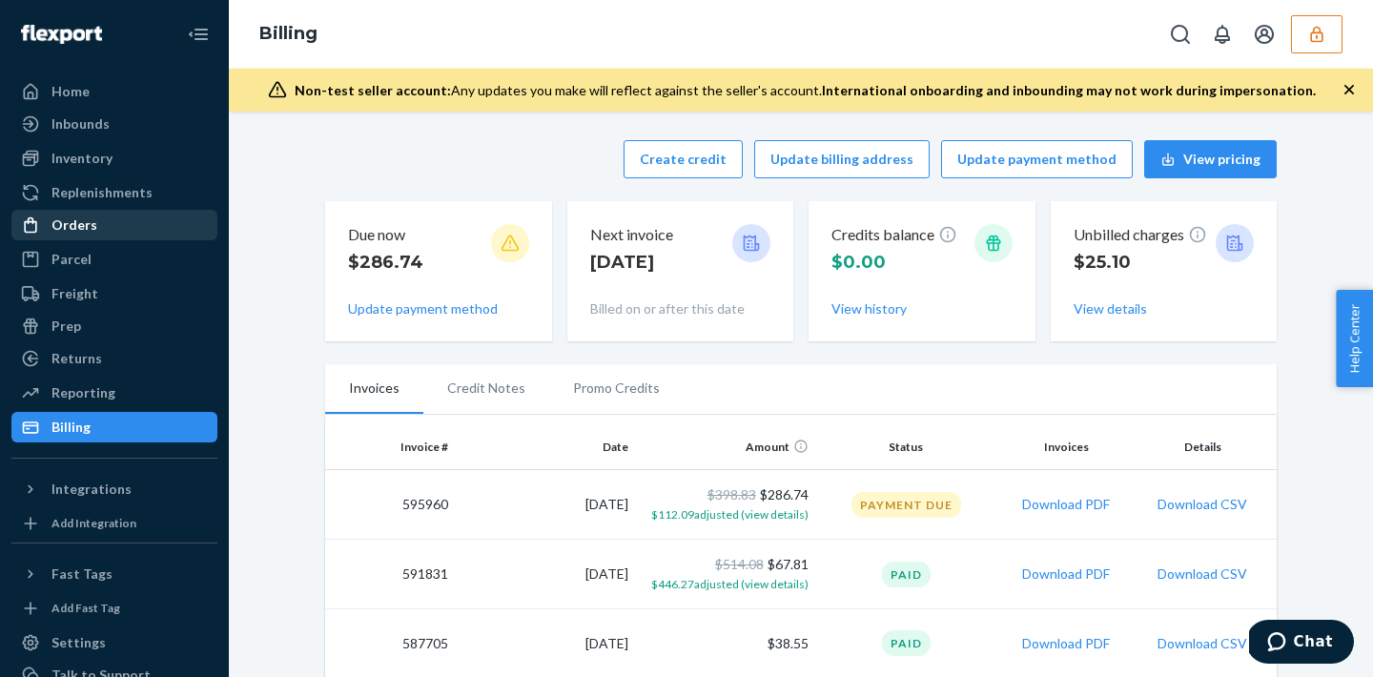
click at [74, 218] on div "Orders" at bounding box center [74, 225] width 46 height 19
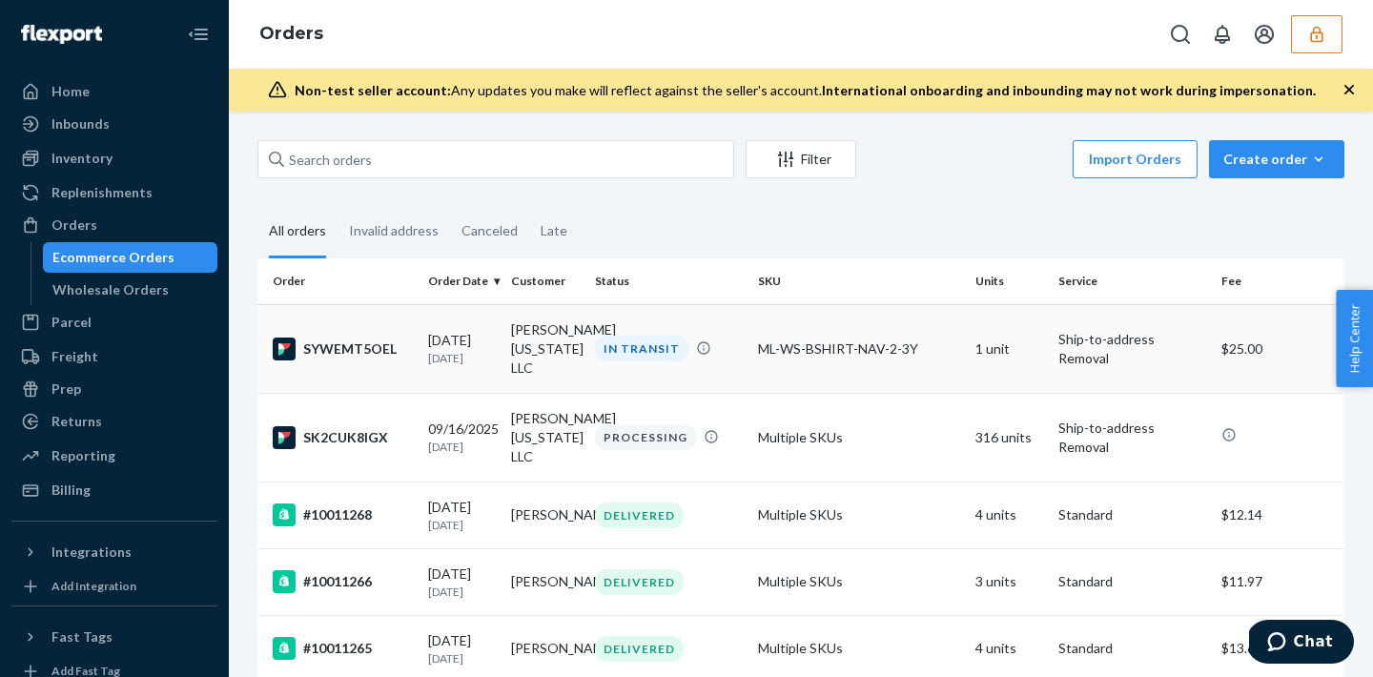
click at [500, 346] on td "09/19/2025 5 days ago" at bounding box center [462, 348] width 83 height 89
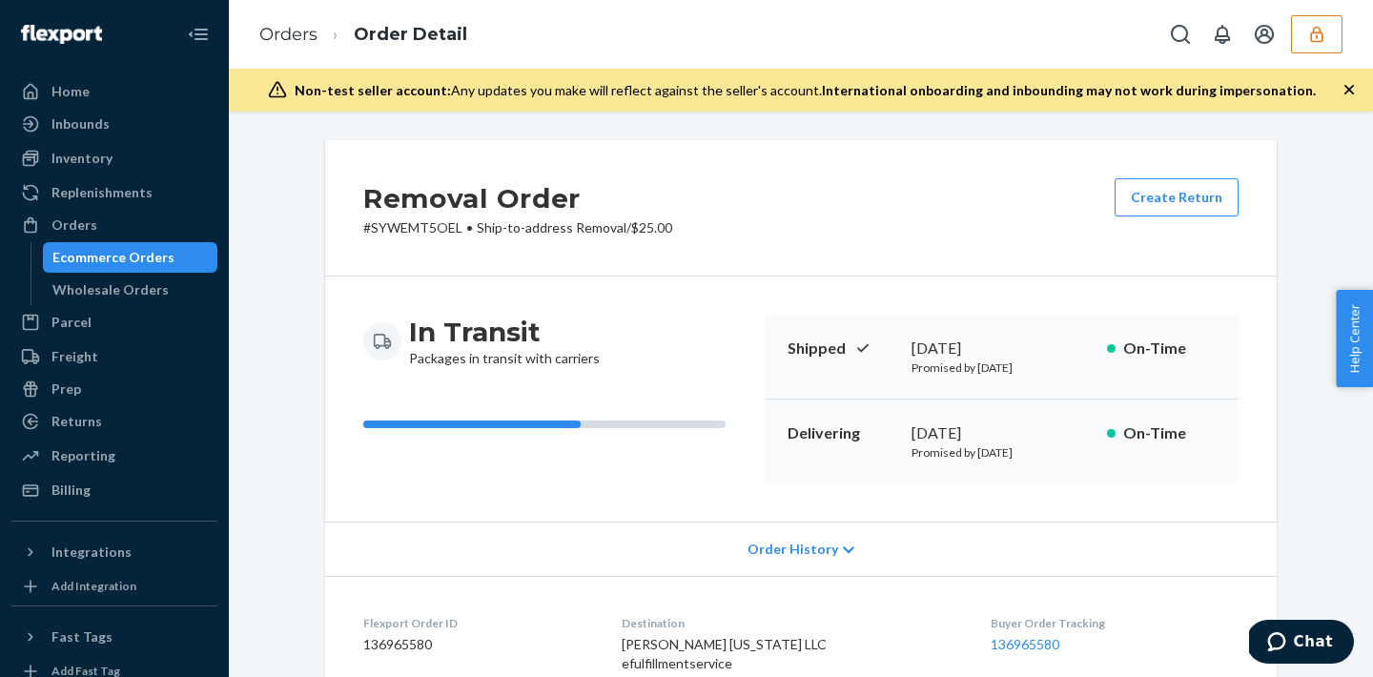
scroll to position [211, 0]
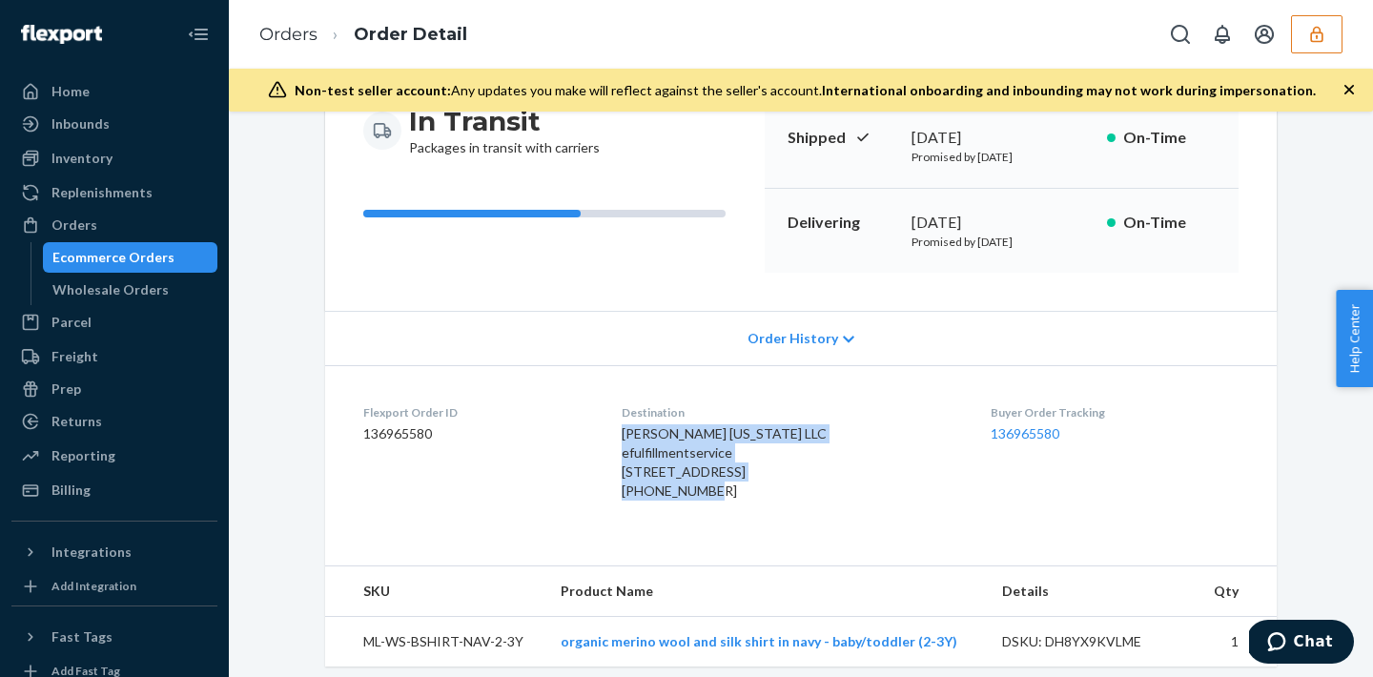
drag, startPoint x: 630, startPoint y: 436, endPoint x: 798, endPoint y: 558, distance: 207.5
click at [798, 546] on dl "Flexport Order ID 136965580 Destination Lila New York LLC efulfillmentservice 8…" at bounding box center [801, 455] width 952 height 181
copy div "Lila New York LLC efulfillmentservice 807 Airport Access Rd Traverse City, MI 4…"
